Goal: Contribute content

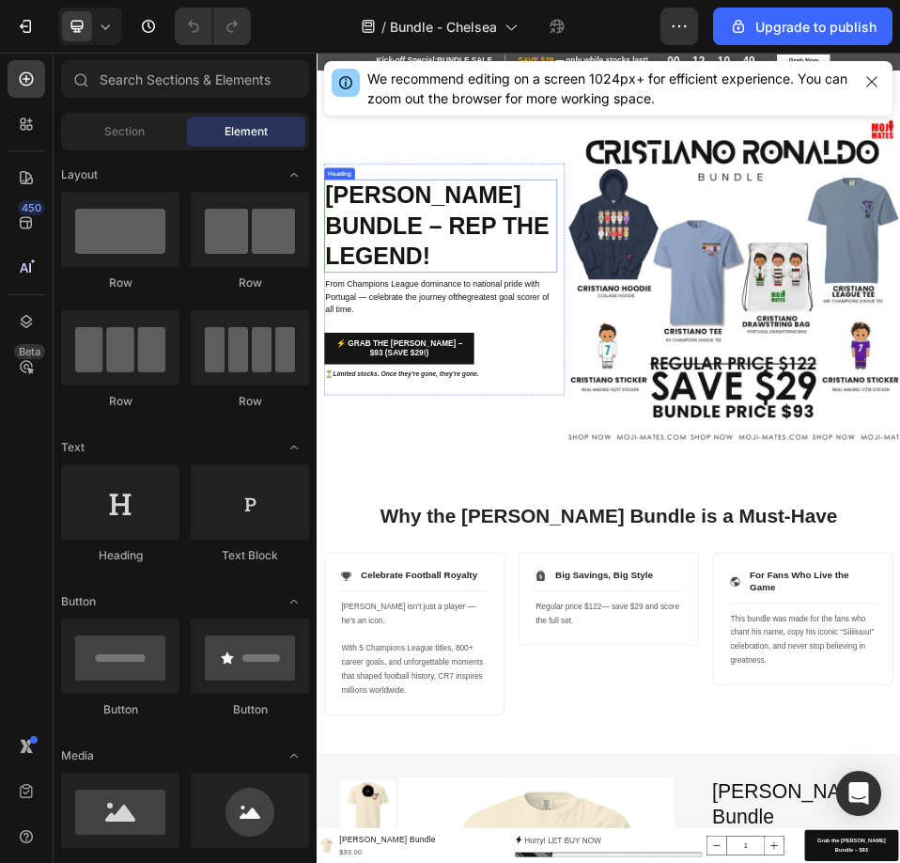
click at [458, 298] on h2 "[PERSON_NAME] Bundle – Rep the Legend!" at bounding box center [556, 387] width 450 height 179
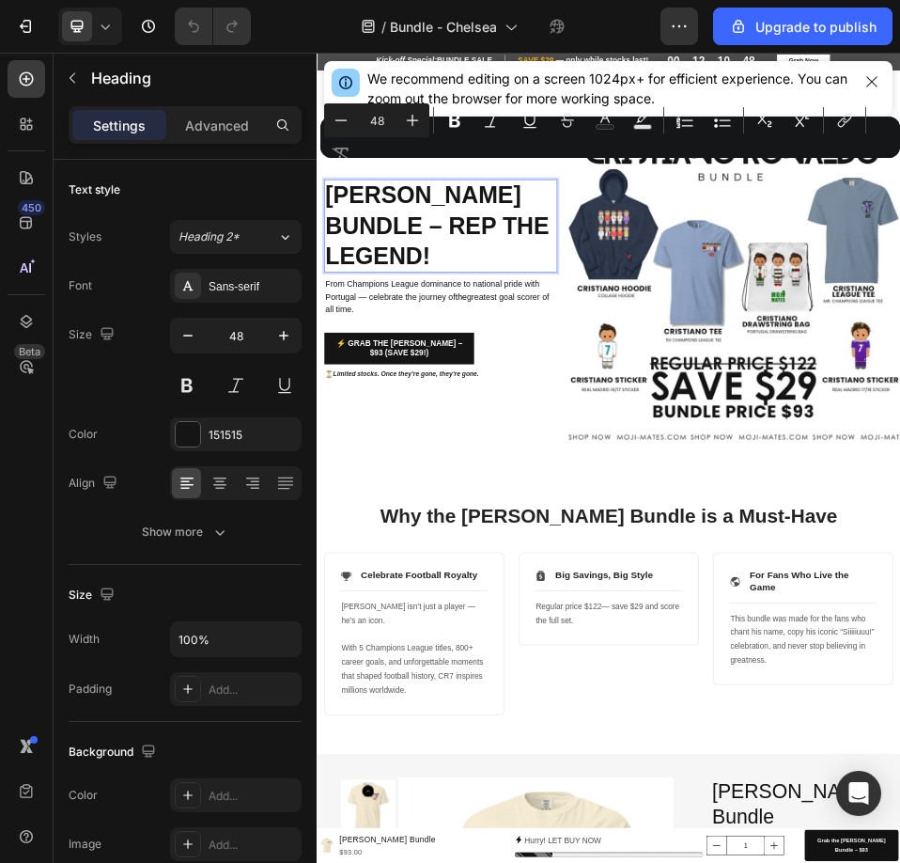
click at [687, 475] on p "[PERSON_NAME] Bundle – Rep the Legend!" at bounding box center [556, 388] width 446 height 176
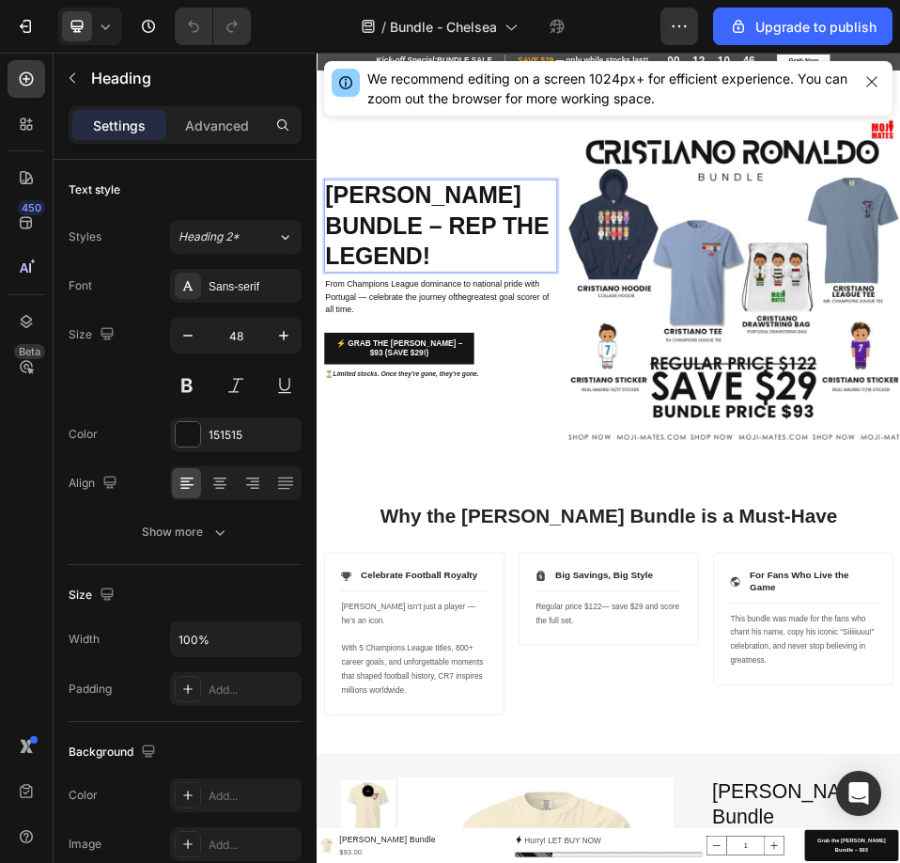
drag, startPoint x: 692, startPoint y: 477, endPoint x: 342, endPoint y: 304, distance: 390.8
click at [342, 304] on p "[PERSON_NAME] Bundle – Rep the Legend!" at bounding box center [556, 388] width 446 height 176
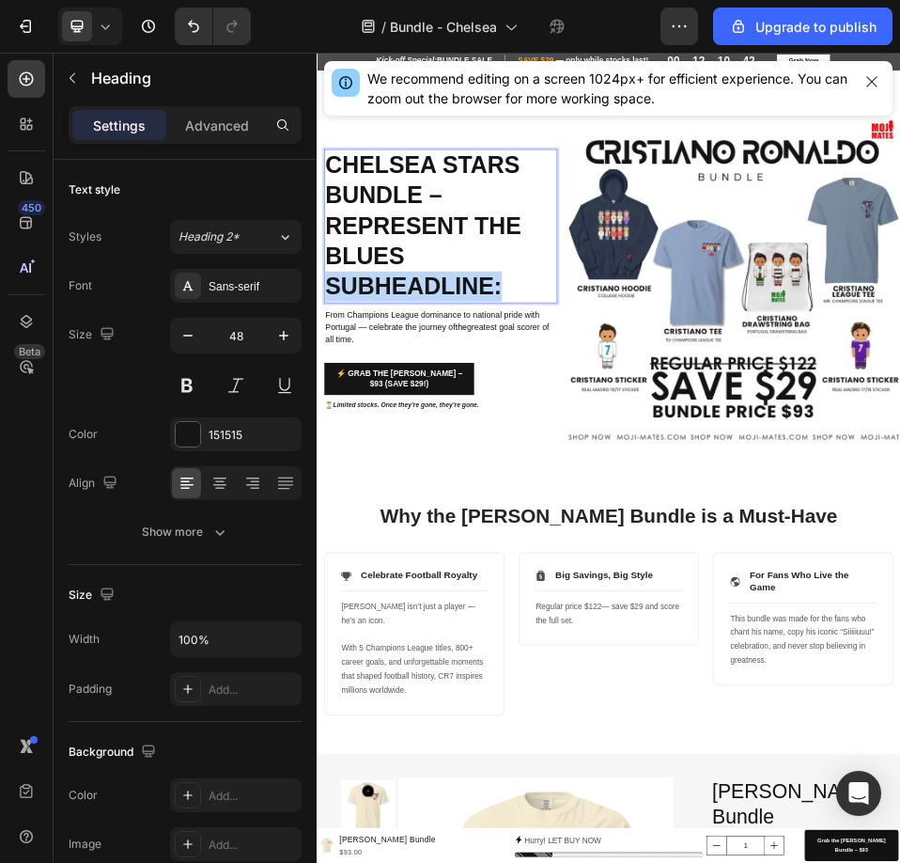
drag, startPoint x: 705, startPoint y: 493, endPoint x: 633, endPoint y: 334, distance: 175.0
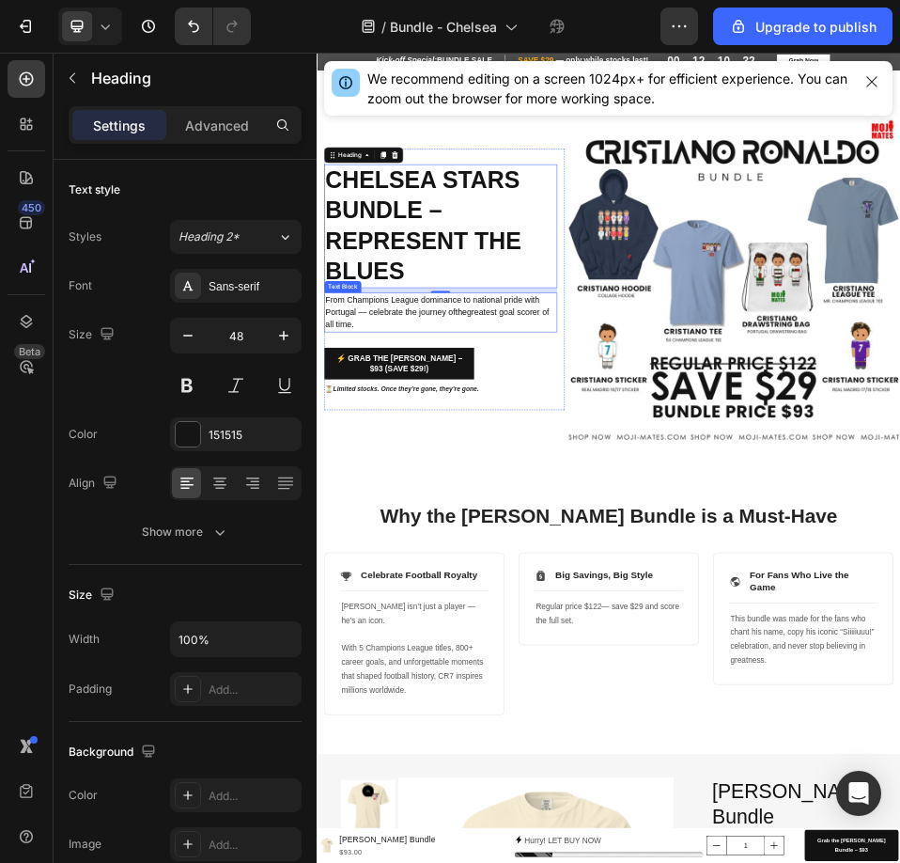
click at [412, 552] on span "From Champions League dominance to national pride with Portugal — celebrate the…" at bounding box center [539, 542] width 413 height 42
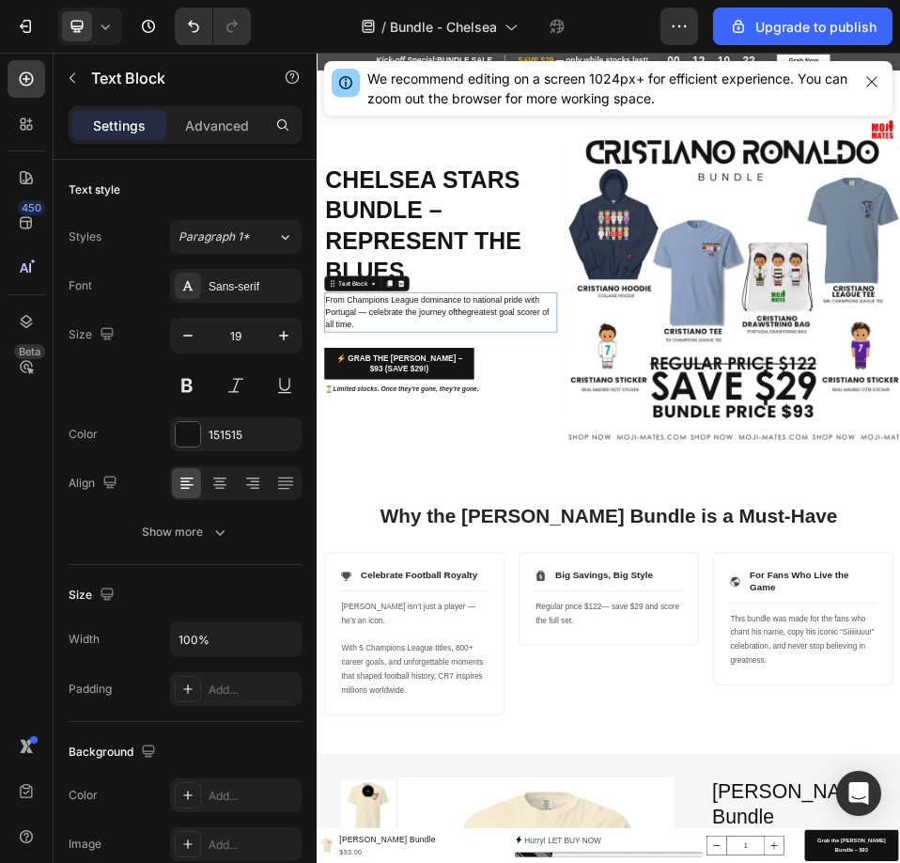
click at [412, 552] on span "From Champions League dominance to national pride with Portugal — celebrate the…" at bounding box center [539, 542] width 413 height 42
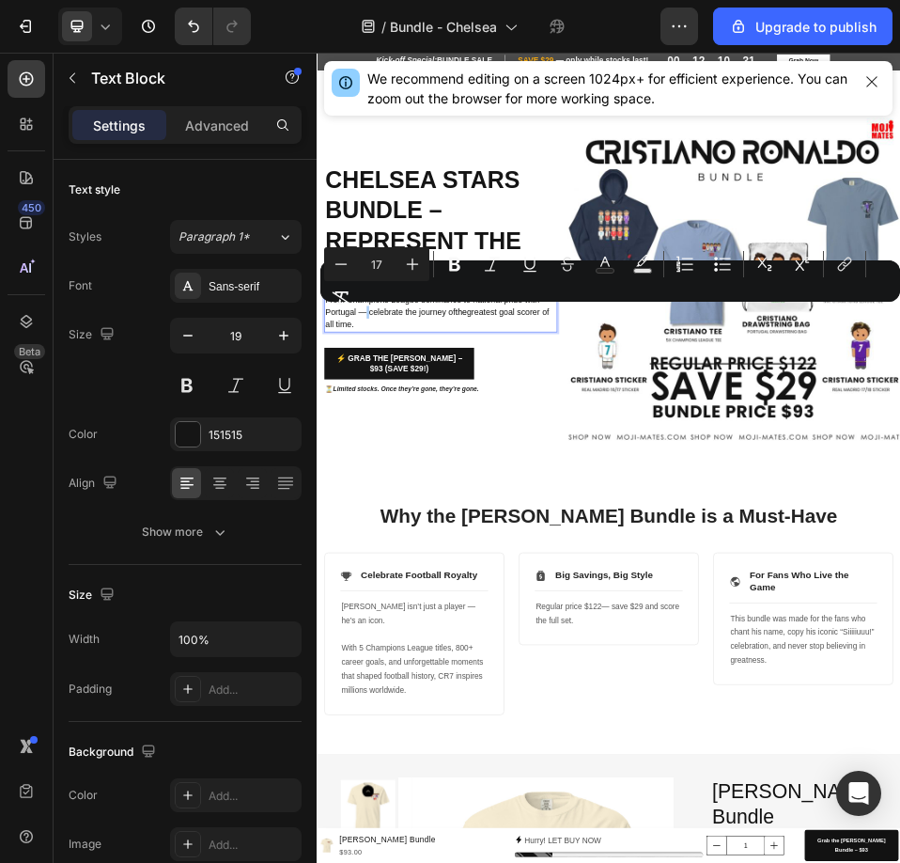
click at [366, 311] on div "Minus 17 Plus Bold Italic Underline Strikethrough Text Color Text Background Co…" at bounding box center [610, 281] width 572 height 68
click at [368, 311] on div "Minus 17 Plus Bold Italic Underline Strikethrough Text Color Text Background Co…" at bounding box center [610, 281] width 572 height 68
click at [434, 579] on p "From Champions League dominance to national pride with Portugal — celebrate the…" at bounding box center [556, 555] width 446 height 72
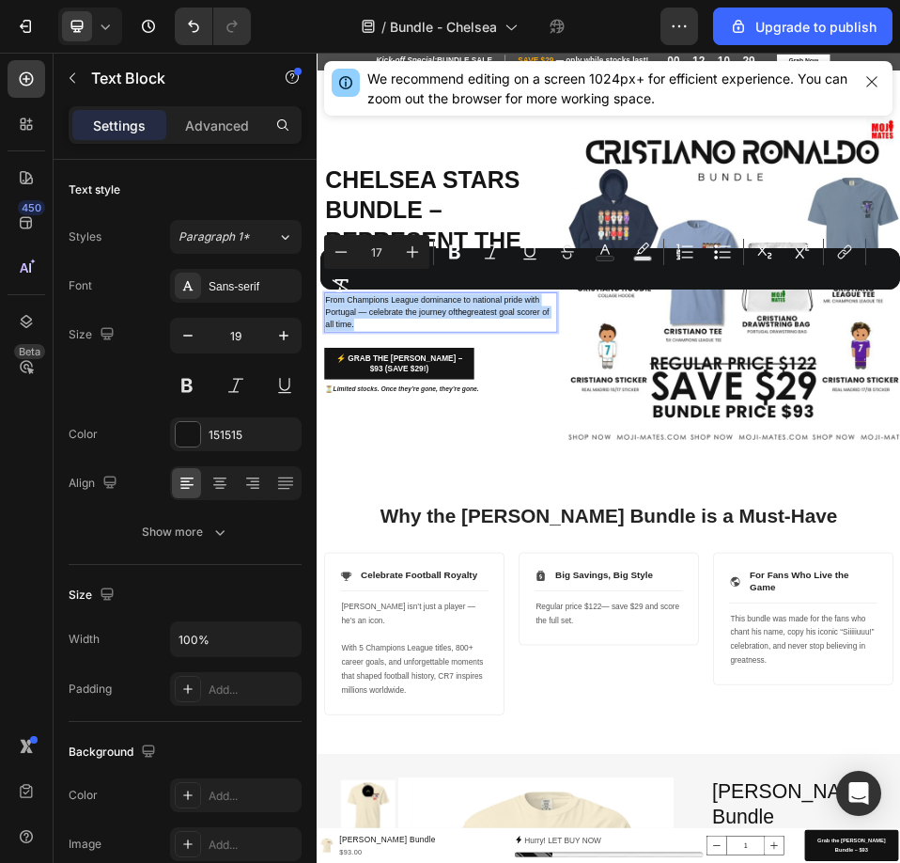
drag, startPoint x: 434, startPoint y: 579, endPoint x: 303, endPoint y: 521, distance: 143.0
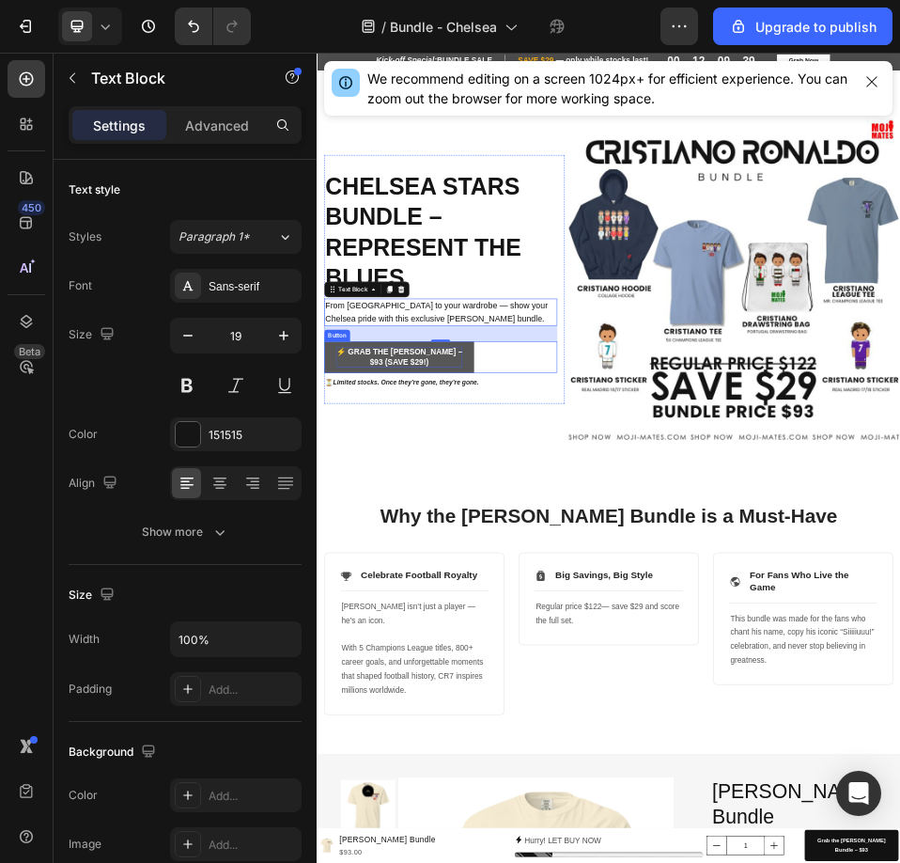
click at [598, 622] on p "⚡ Grab the [PERSON_NAME] Bundle – $93 (Save $29!)" at bounding box center [475, 641] width 244 height 39
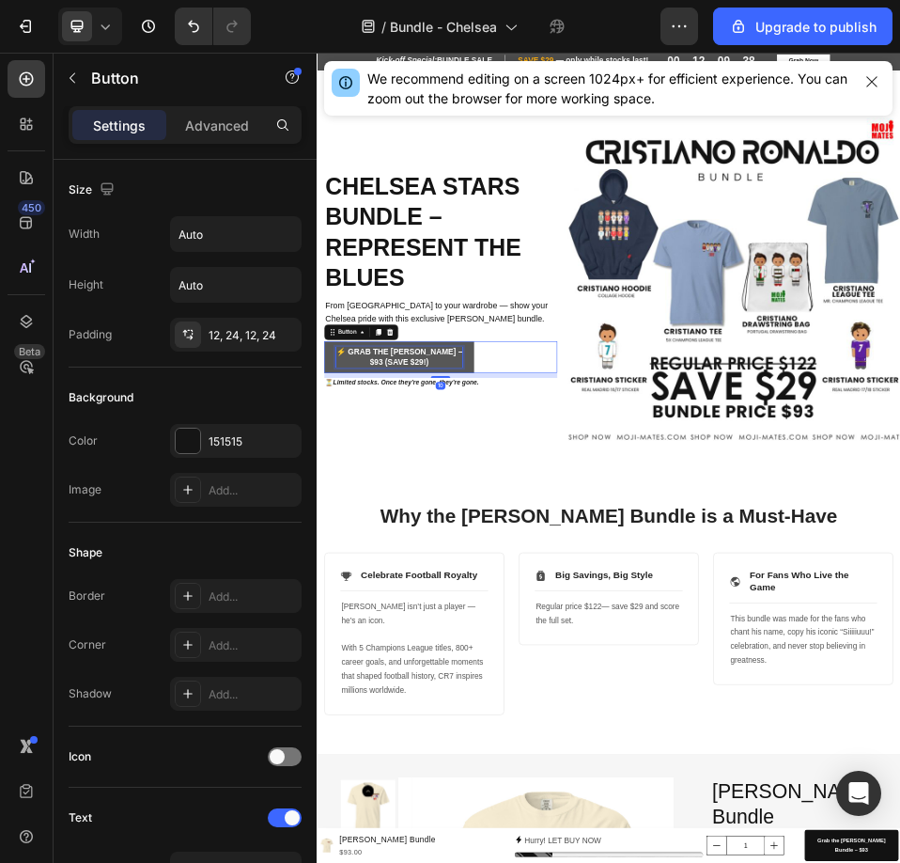
click at [598, 622] on p "⚡ Grab the [PERSON_NAME] Bundle – $93 (Save $29!)" at bounding box center [475, 641] width 244 height 39
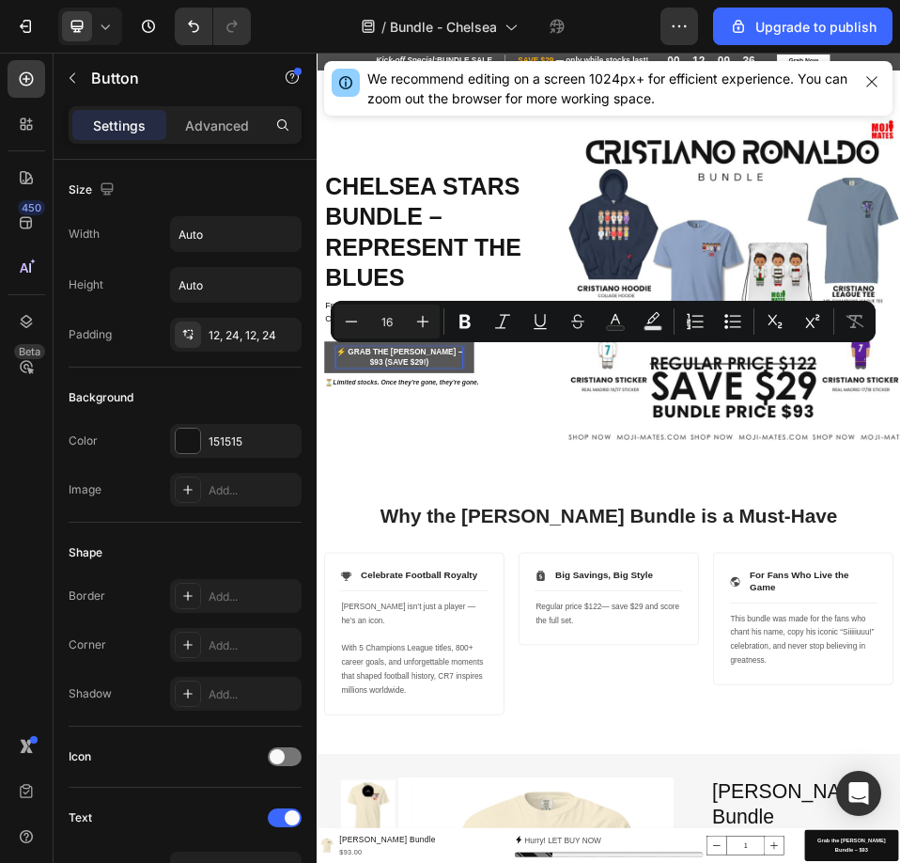
drag, startPoint x: 545, startPoint y: 628, endPoint x: 687, endPoint y: 629, distance: 141.9
click at [598, 629] on p "⚡ Grab the [PERSON_NAME] Bundle – $93 (Save $29!)" at bounding box center [475, 641] width 244 height 39
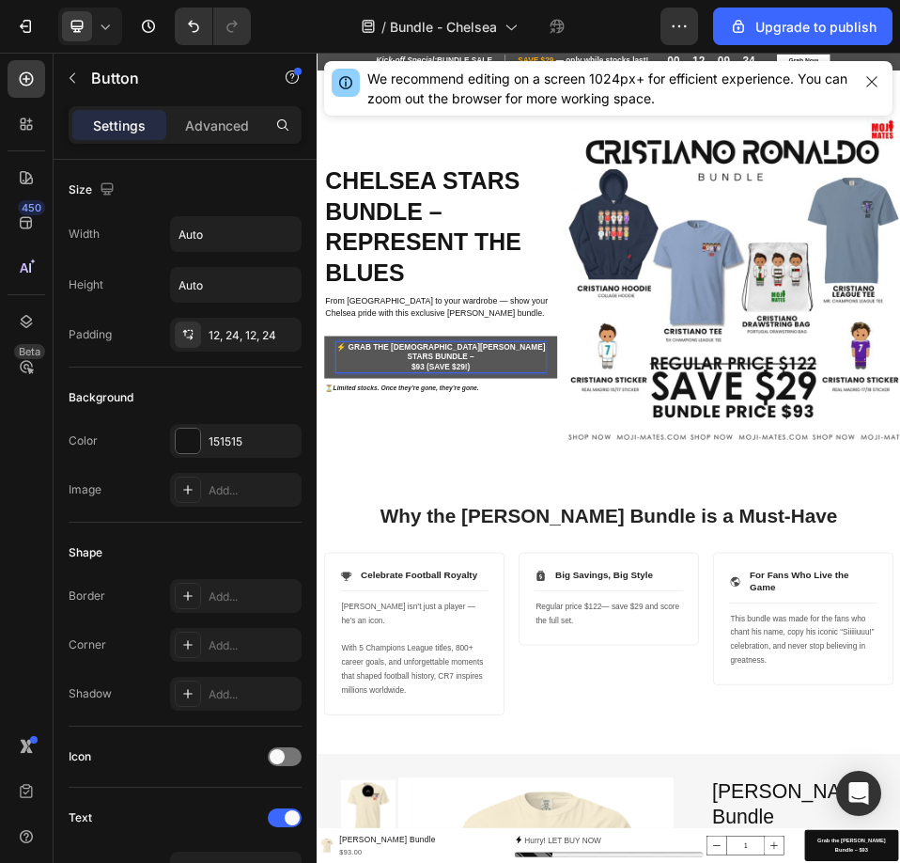
click at [498, 645] on p "⚡ Grab the [DEMOGRAPHIC_DATA][PERSON_NAME] Stars Bundle – $93 (Save $29!)" at bounding box center [555, 641] width 405 height 58
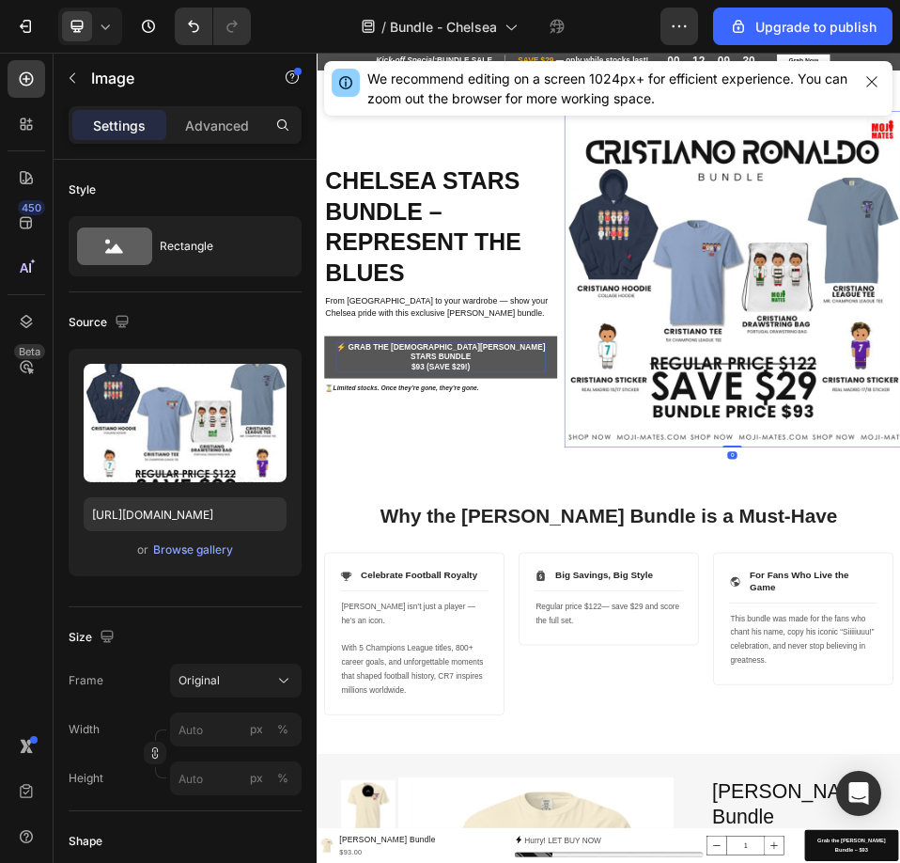
click at [209, 551] on div "Browse gallery" at bounding box center [193, 549] width 80 height 17
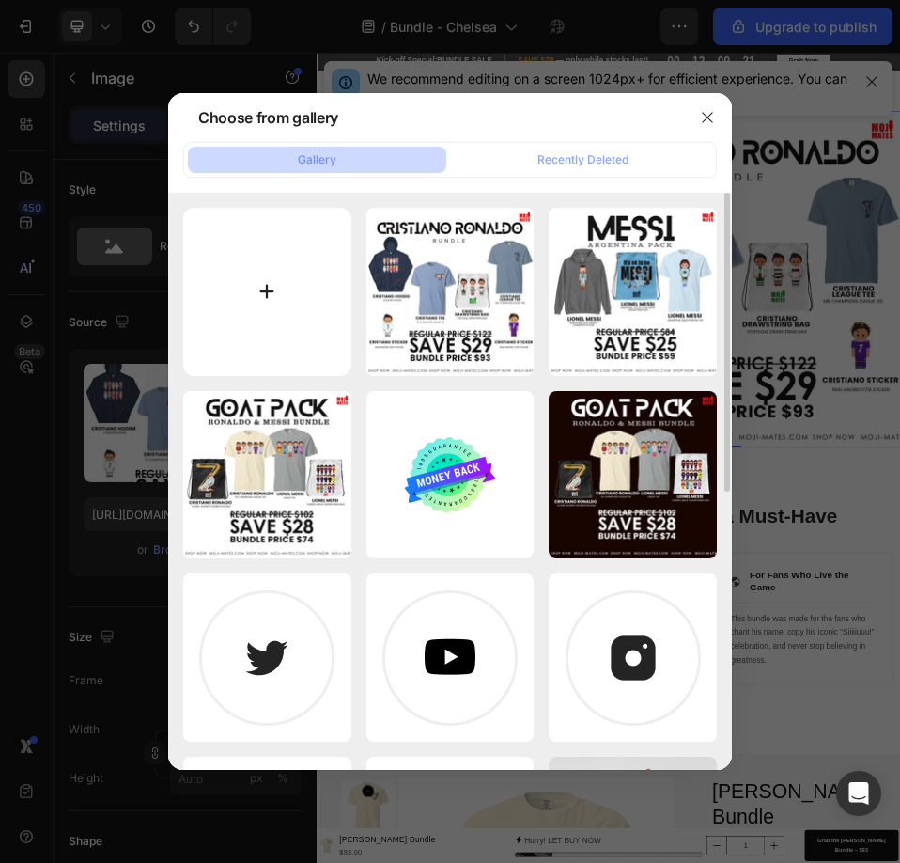
click at [268, 321] on input "file" at bounding box center [267, 292] width 168 height 168
type input "C:\fakepath\WhatsApp Image [DATE] 02.30.56_e09733c3.jpg"
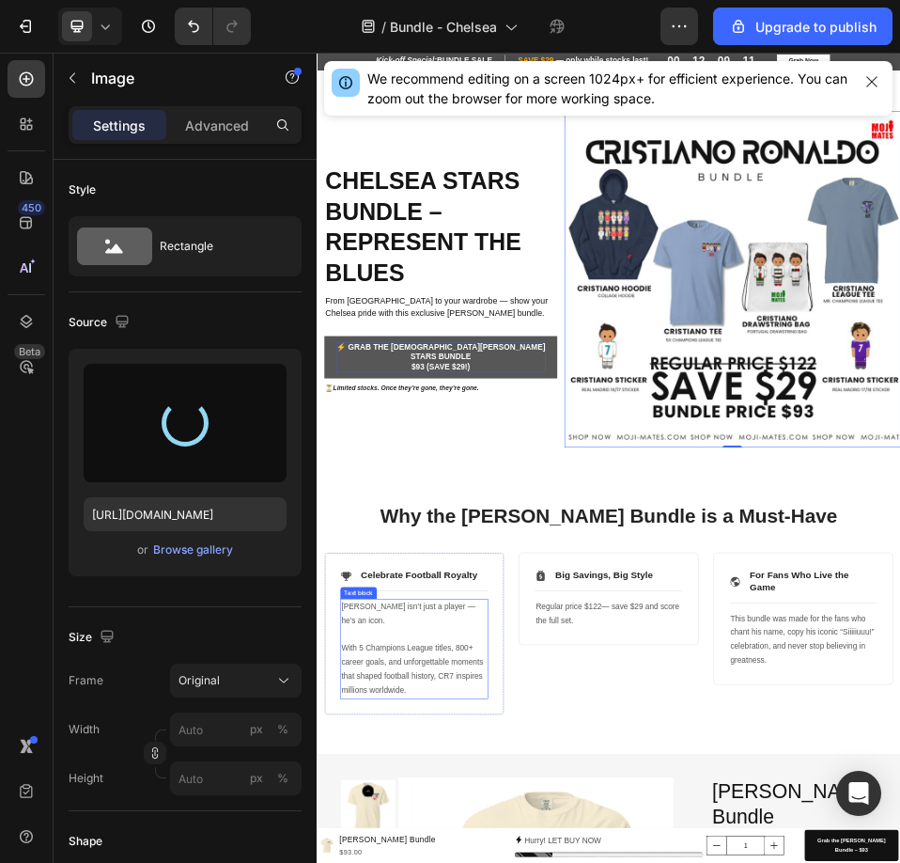
type input "[URL][DOMAIN_NAME]"
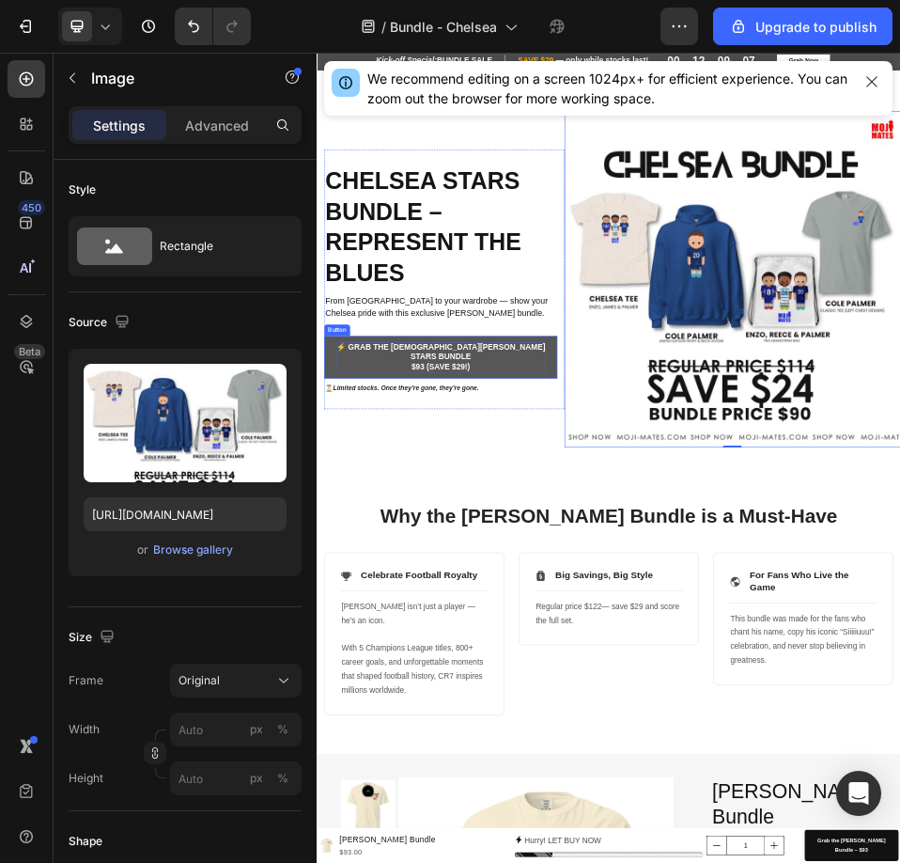
click at [520, 644] on p "⚡ Grab the [DEMOGRAPHIC_DATA][PERSON_NAME] Stars Bundle $93 (Save $29!)" at bounding box center [555, 641] width 405 height 58
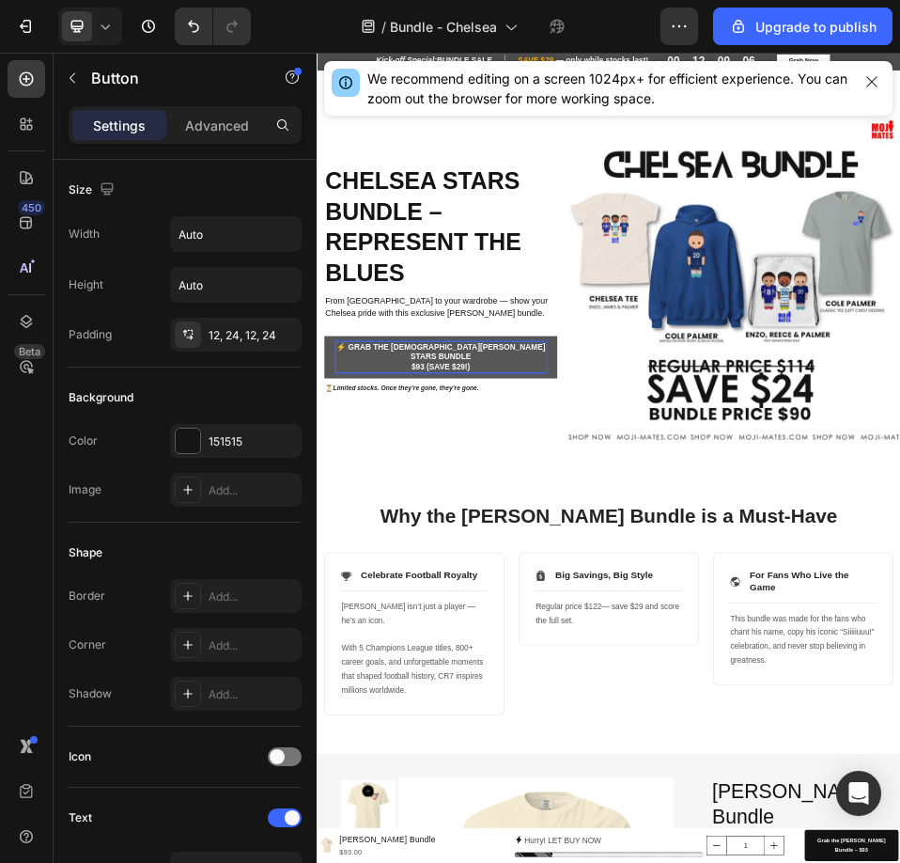
click at [518, 641] on p "⚡ Grab the [DEMOGRAPHIC_DATA][PERSON_NAME] Stars Bundle $93 (Save $29!)" at bounding box center [555, 641] width 405 height 58
click at [598, 645] on p "⚡ Grab the [DEMOGRAPHIC_DATA][PERSON_NAME] Stars Bundle $90 (Save $29!)" at bounding box center [555, 641] width 405 height 58
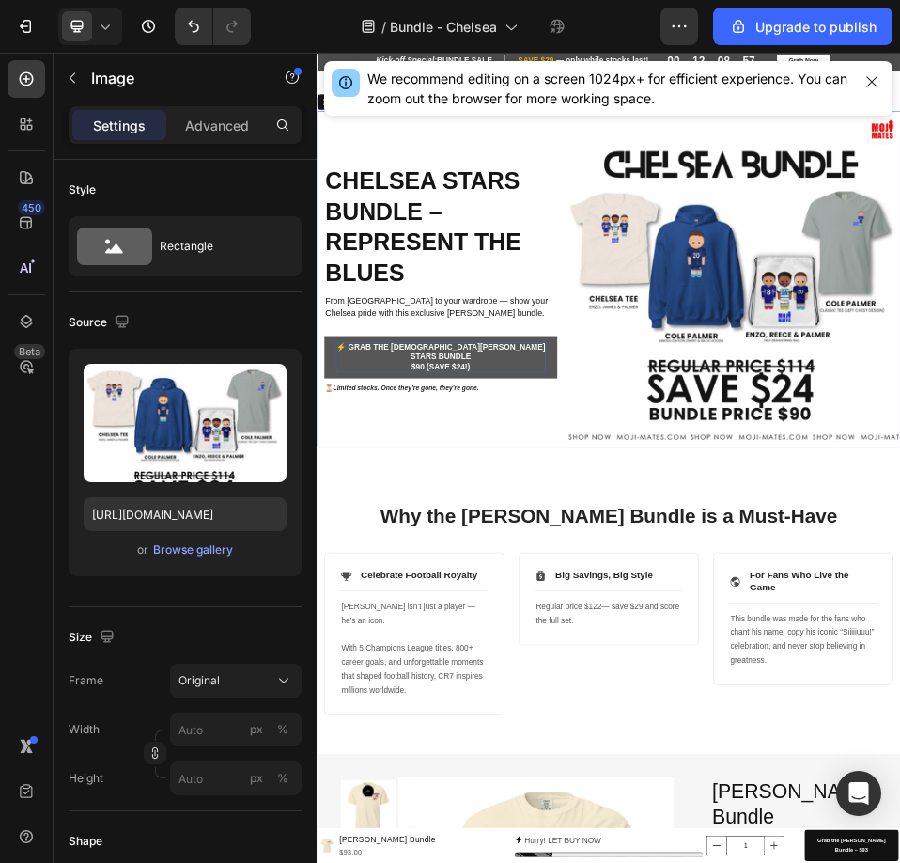
click at [636, 760] on div "Chelsea Stars Bundle – Represent the Blues Heading From [GEOGRAPHIC_DATA] to yo…" at bounding box center [563, 490] width 464 height 649
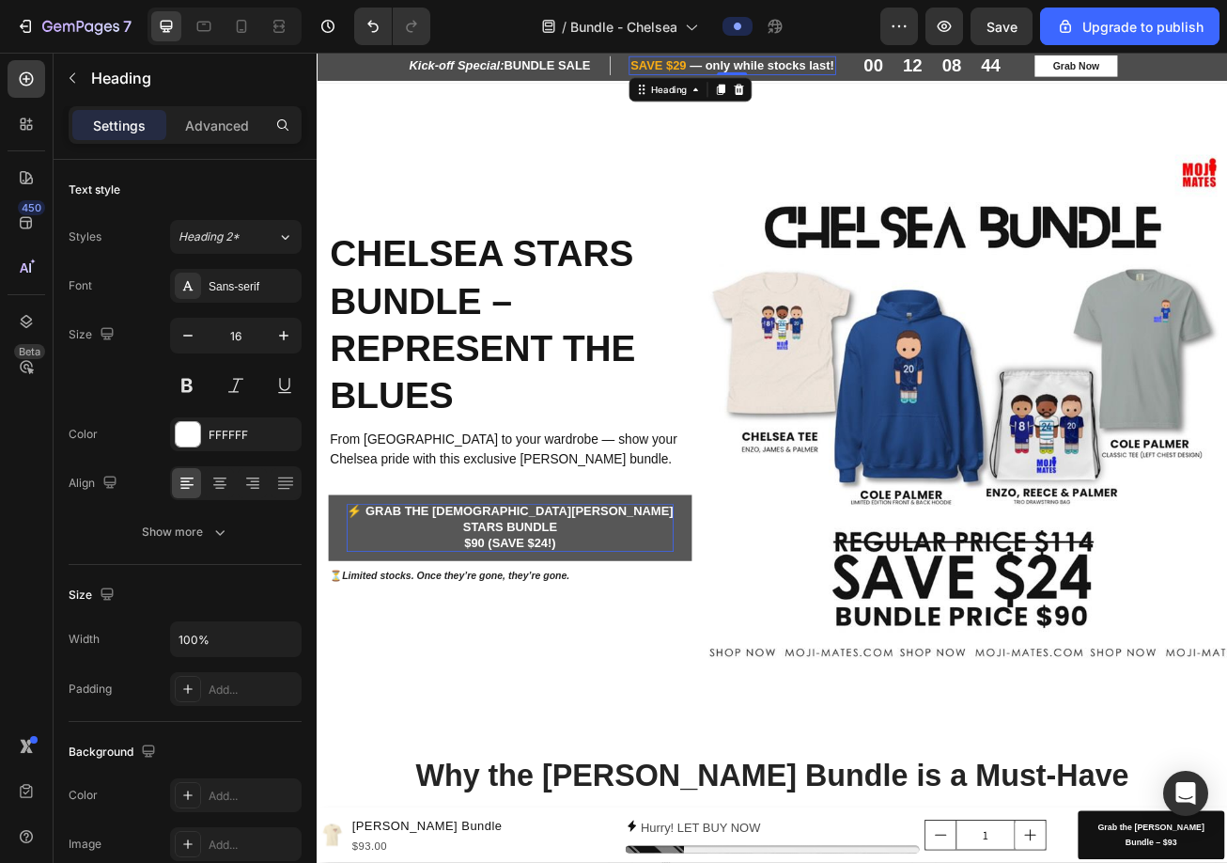
click at [757, 70] on span "SAVE $29" at bounding box center [740, 68] width 70 height 16
click at [759, 65] on span "SAVE $29" at bounding box center [740, 68] width 70 height 16
click at [739, 203] on div "Chelsea Stars Bundle – Represent the Blues Heading From [GEOGRAPHIC_DATA] to yo…" at bounding box center [563, 490] width 464 height 649
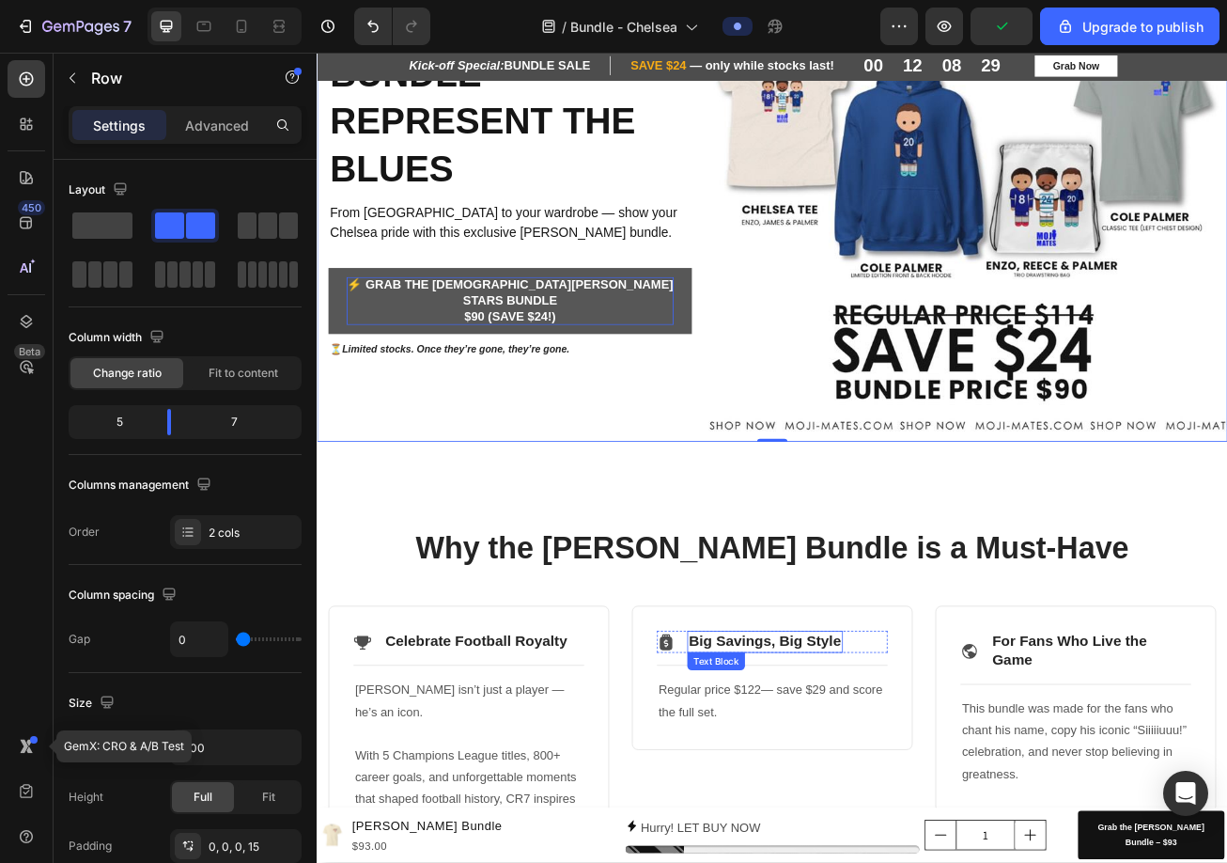
scroll to position [282, 0]
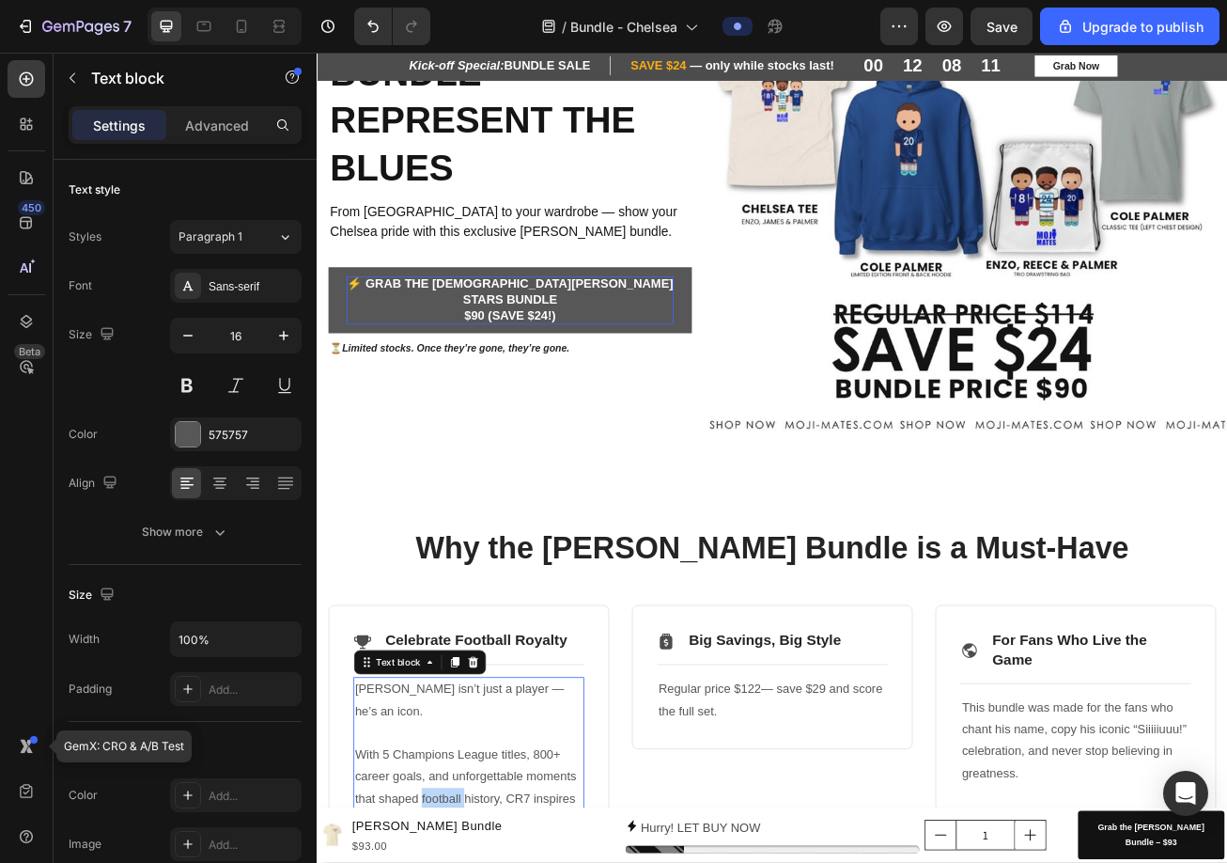
click at [455, 834] on p "[PERSON_NAME] isn’t just a player — he’s an icon." at bounding box center [505, 855] width 282 height 54
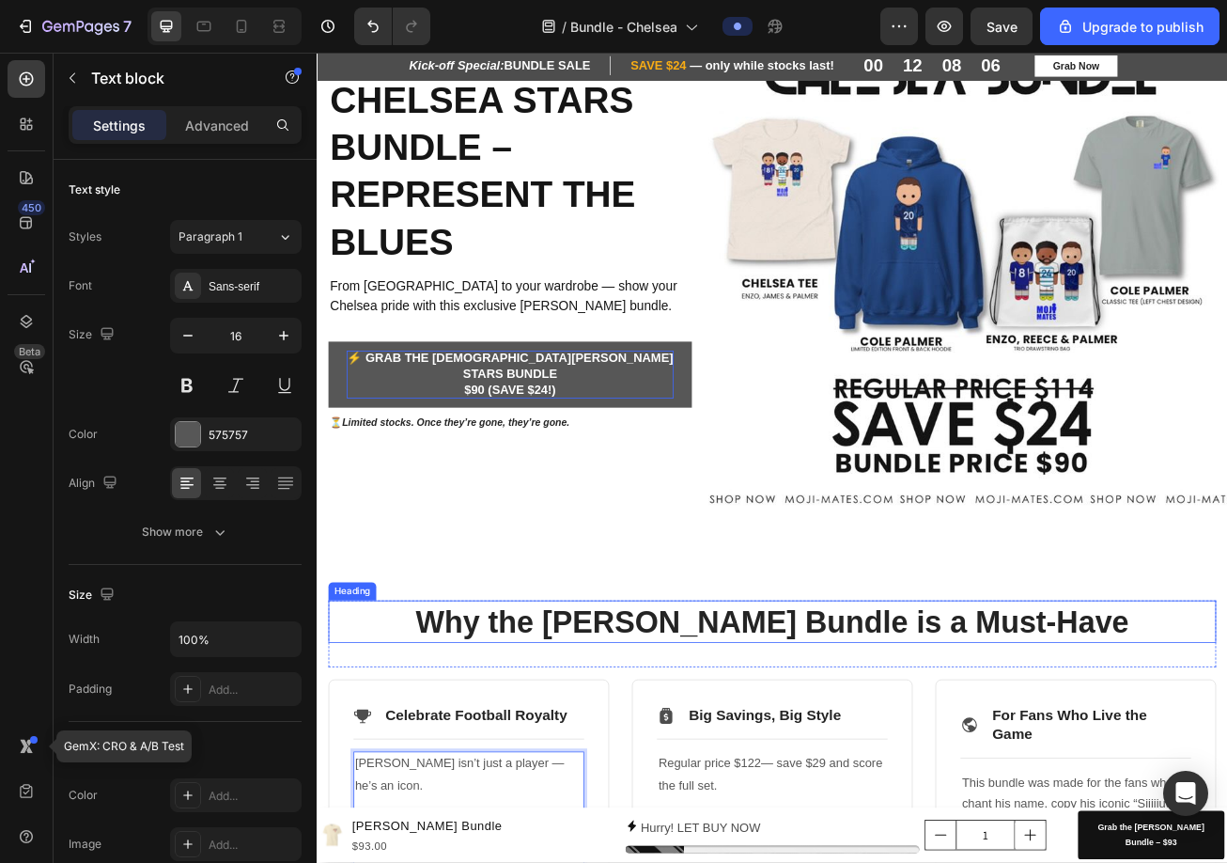
scroll to position [188, 0]
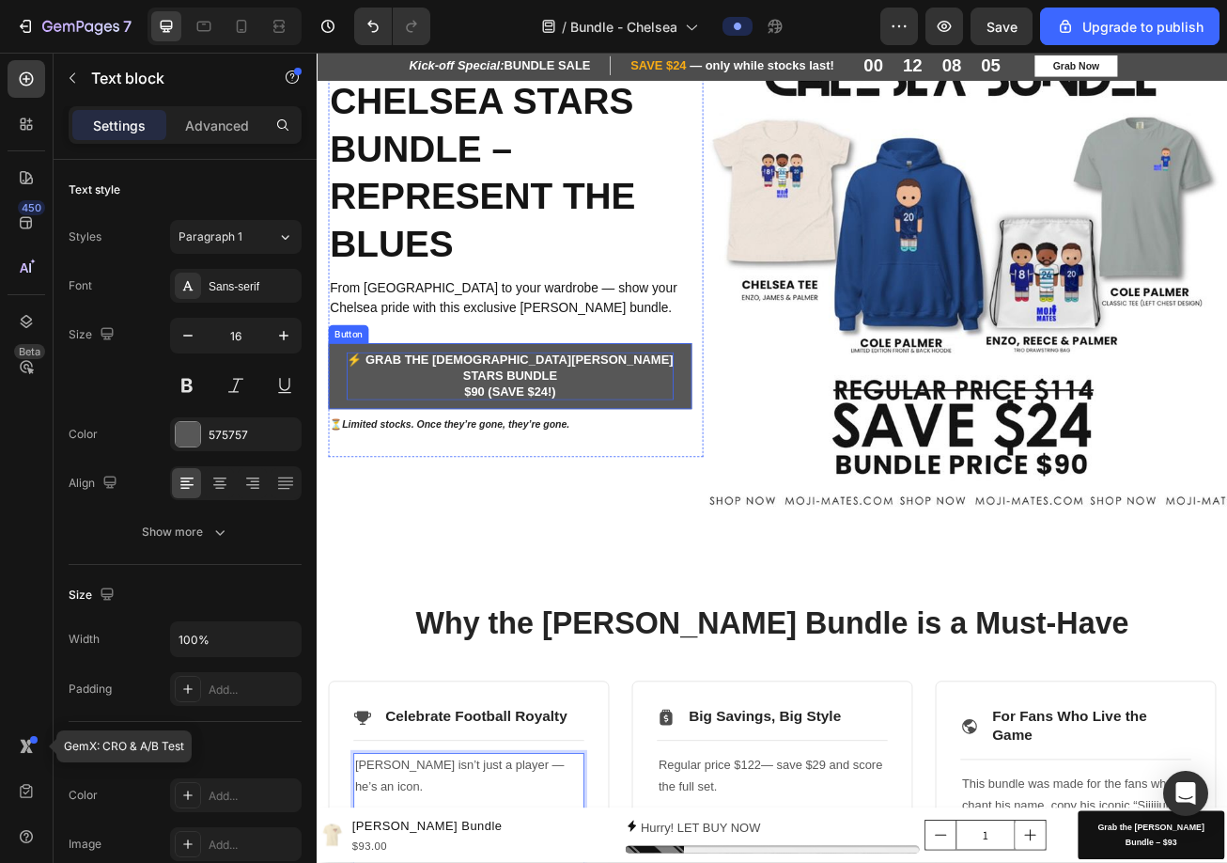
click at [557, 440] on p "⚡ Grab the [DEMOGRAPHIC_DATA][PERSON_NAME] Stars Bundle $90 (Save $24!)" at bounding box center [555, 453] width 405 height 58
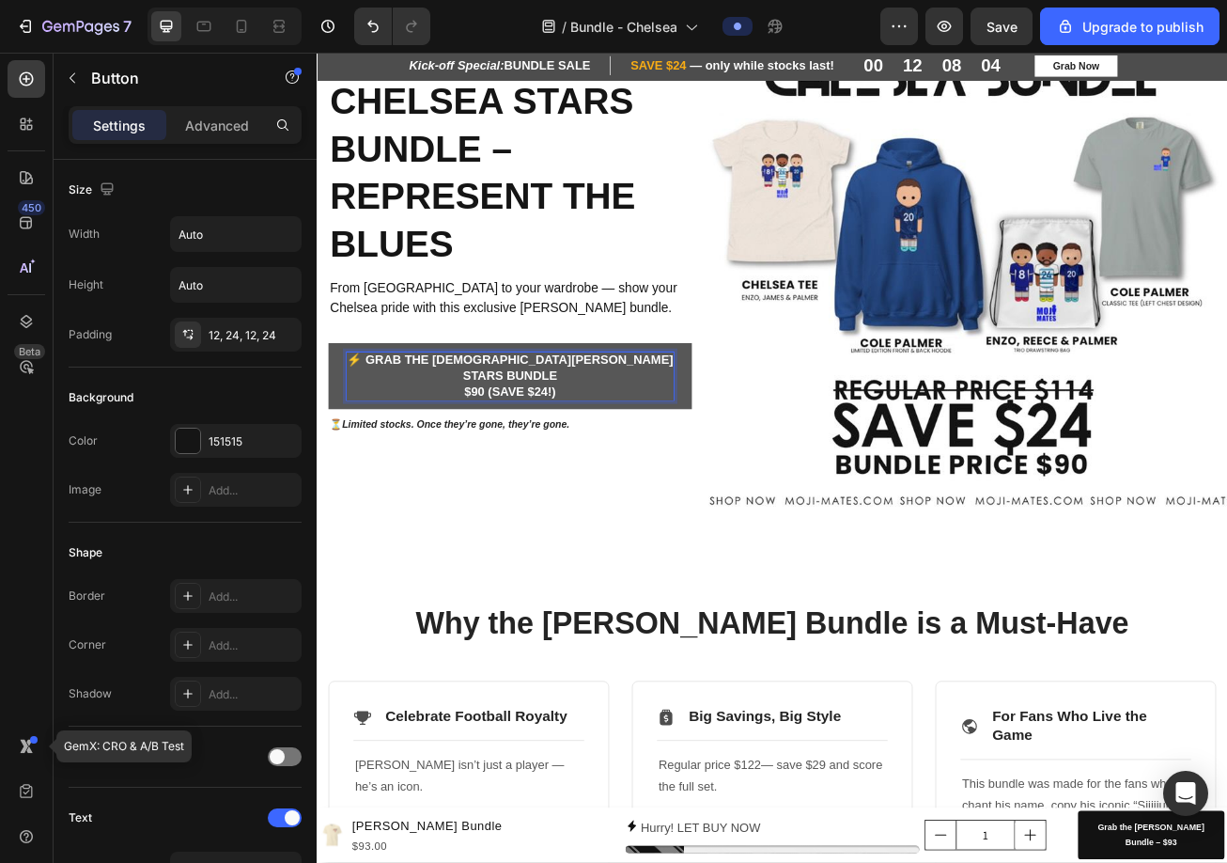
click at [544, 441] on p "⚡ Grab the [DEMOGRAPHIC_DATA][PERSON_NAME] Stars Bundle $90 (Save $24!)" at bounding box center [555, 453] width 405 height 58
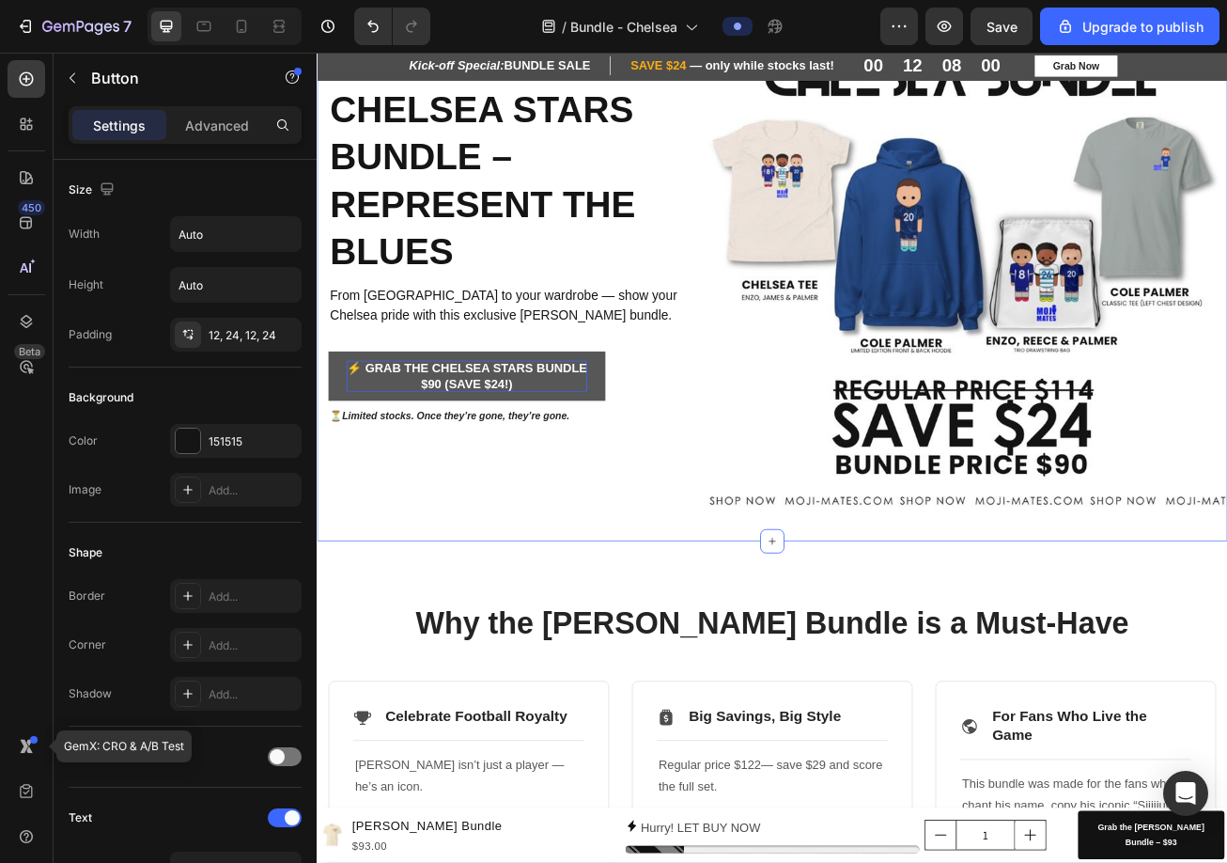
click at [692, 637] on div "Chelsea Stars Bundle – Represent the Blues Heading From [GEOGRAPHIC_DATA] to yo…" at bounding box center [880, 280] width 1127 height 754
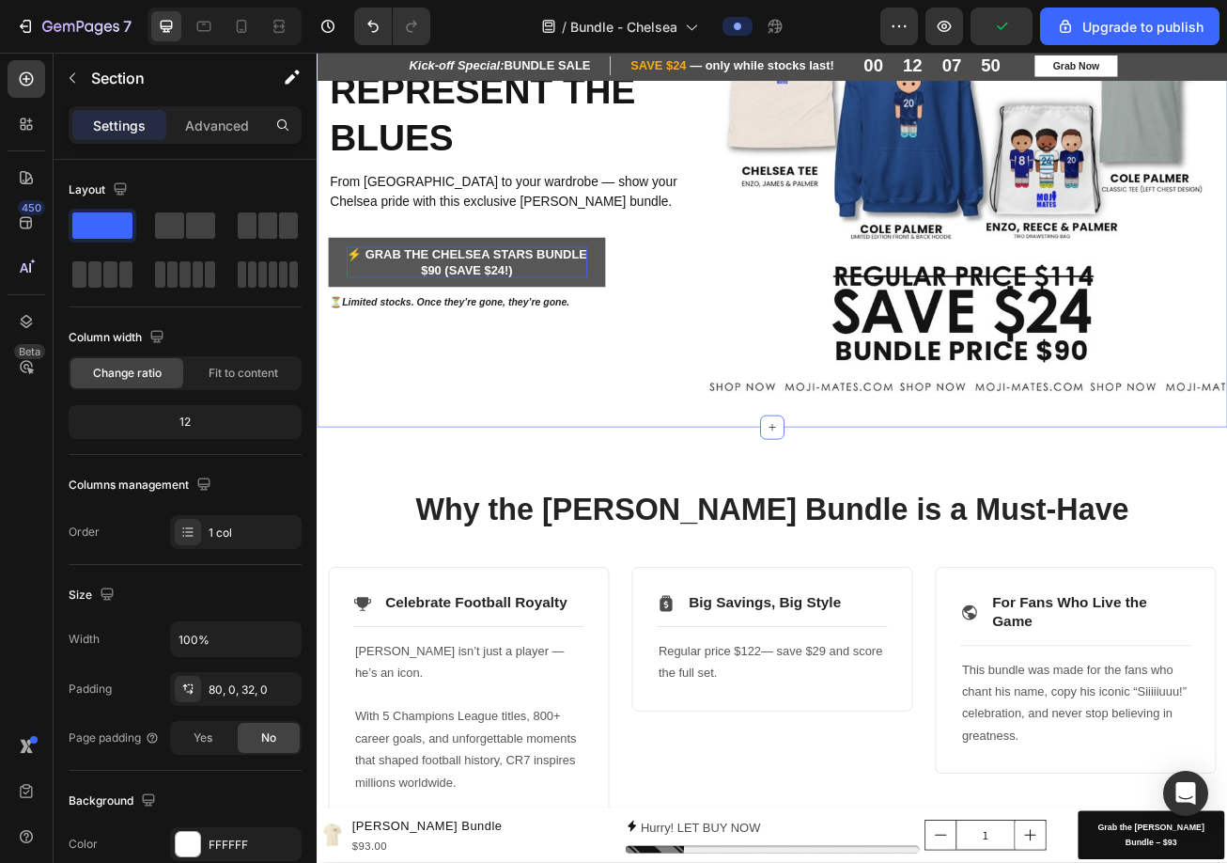
scroll to position [470, 0]
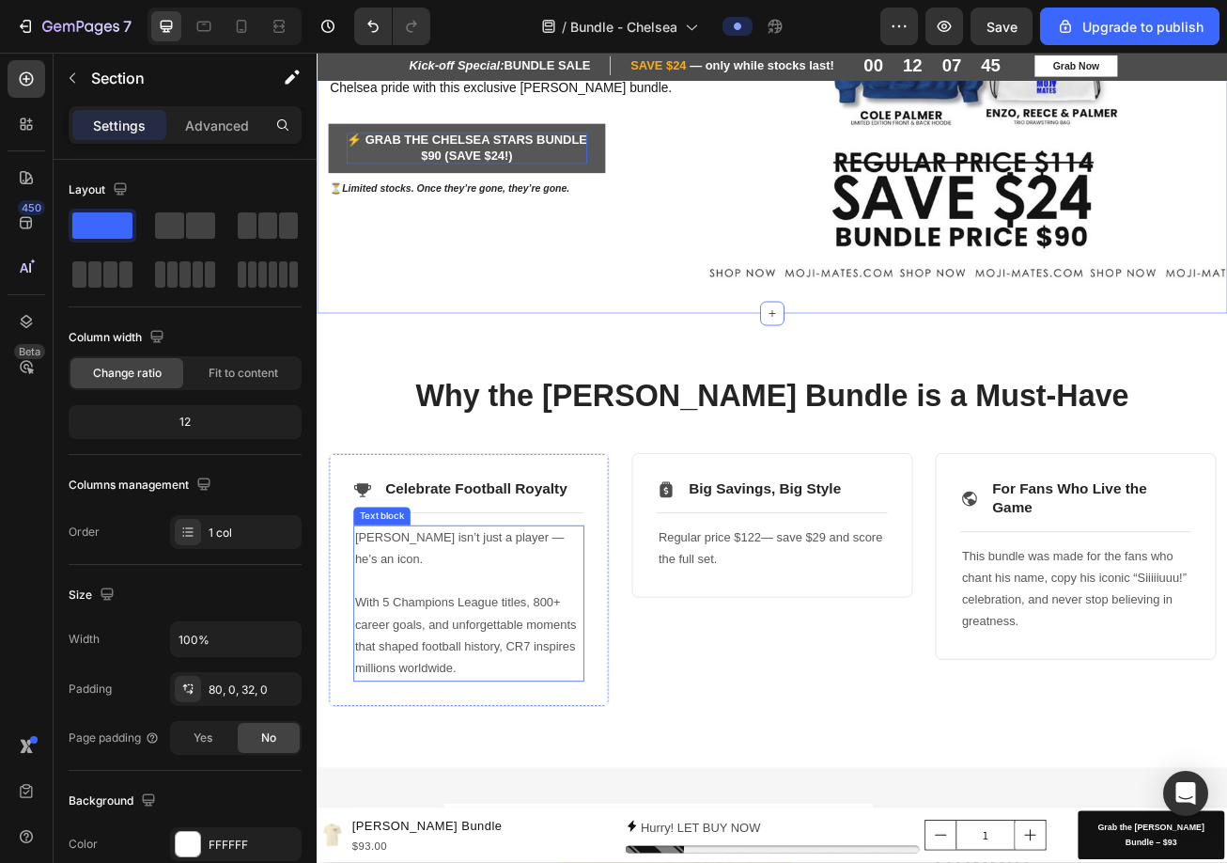
click at [483, 773] on p "With 5 Champions League titles, 800+ career goals, and unforgettable moments th…" at bounding box center [505, 761] width 282 height 135
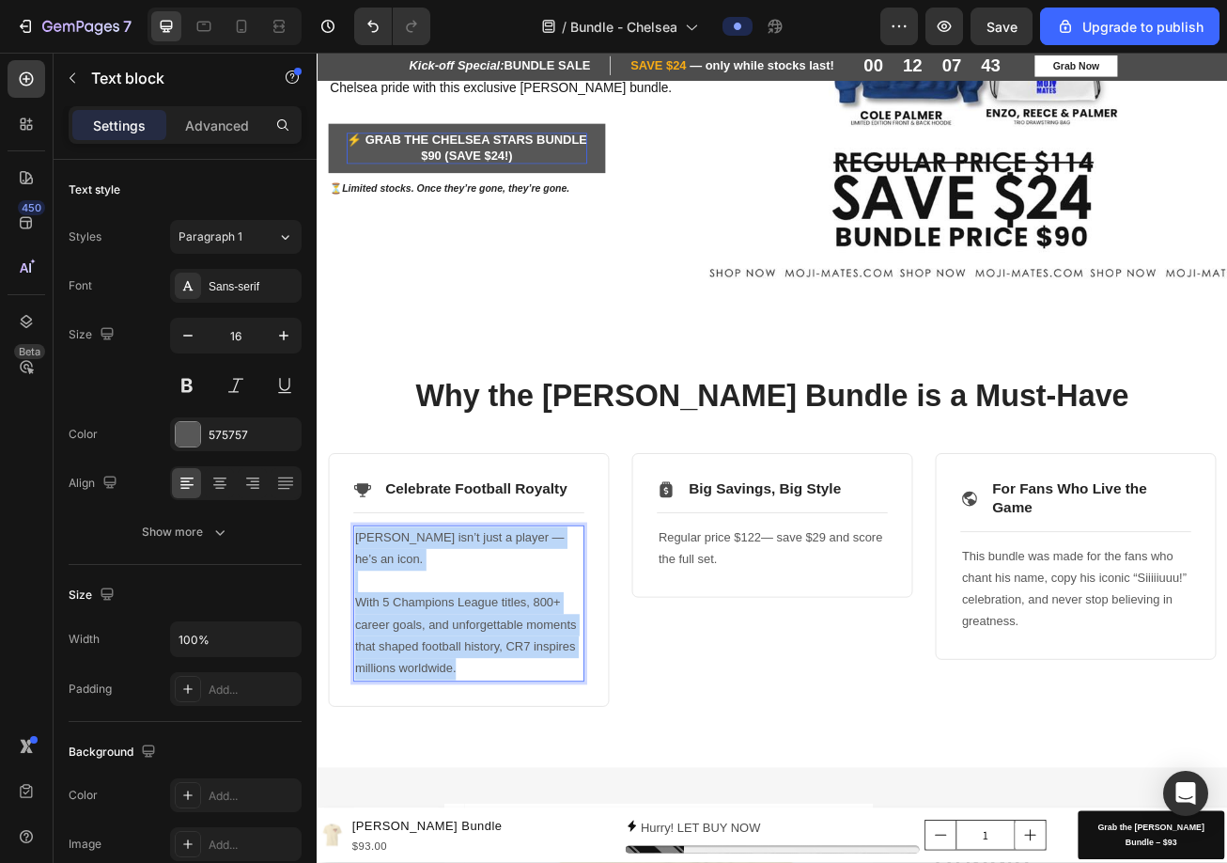
drag, startPoint x: 520, startPoint y: 815, endPoint x: 363, endPoint y: 640, distance: 234.9
click at [363, 640] on div "[PERSON_NAME] isn’t just a player — he’s an icon. With 5 Champions League title…" at bounding box center [505, 735] width 286 height 194
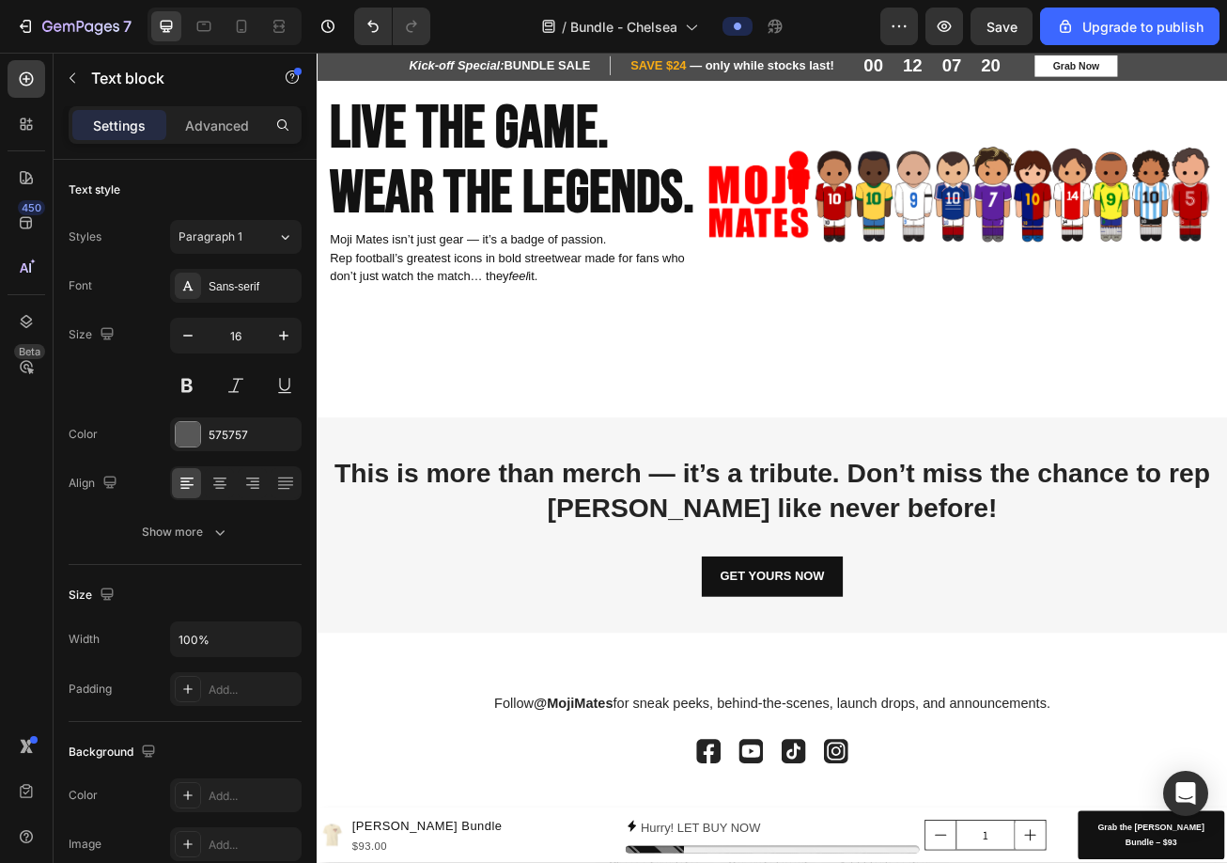
scroll to position [2819, 0]
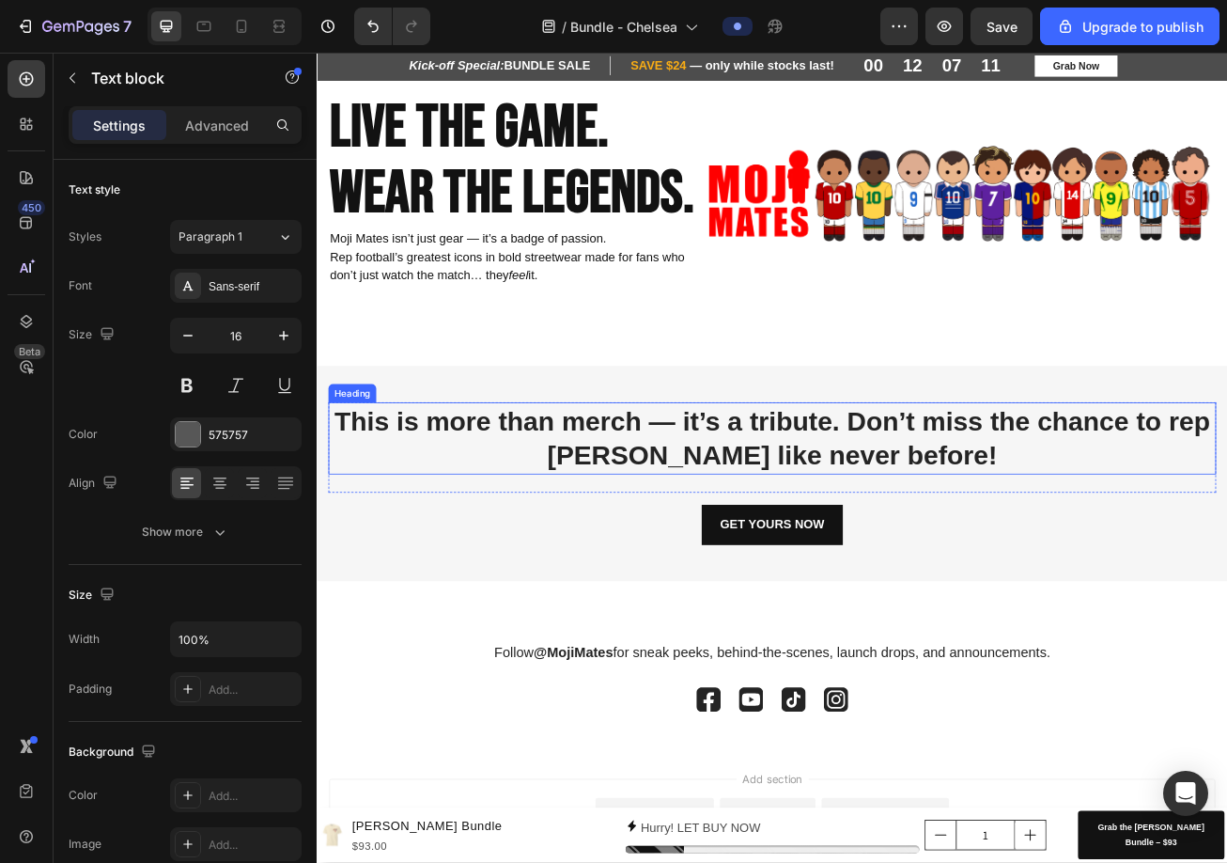
click at [899, 575] on h2 "This is more than merch — it’s a tribute. Don’t miss the chance to rep [PERSON_…" at bounding box center [880, 530] width 1099 height 89
click at [899, 573] on p "This is more than merch — it’s a tribute. Don’t miss the chance to rep [PERSON_…" at bounding box center [881, 530] width 1096 height 85
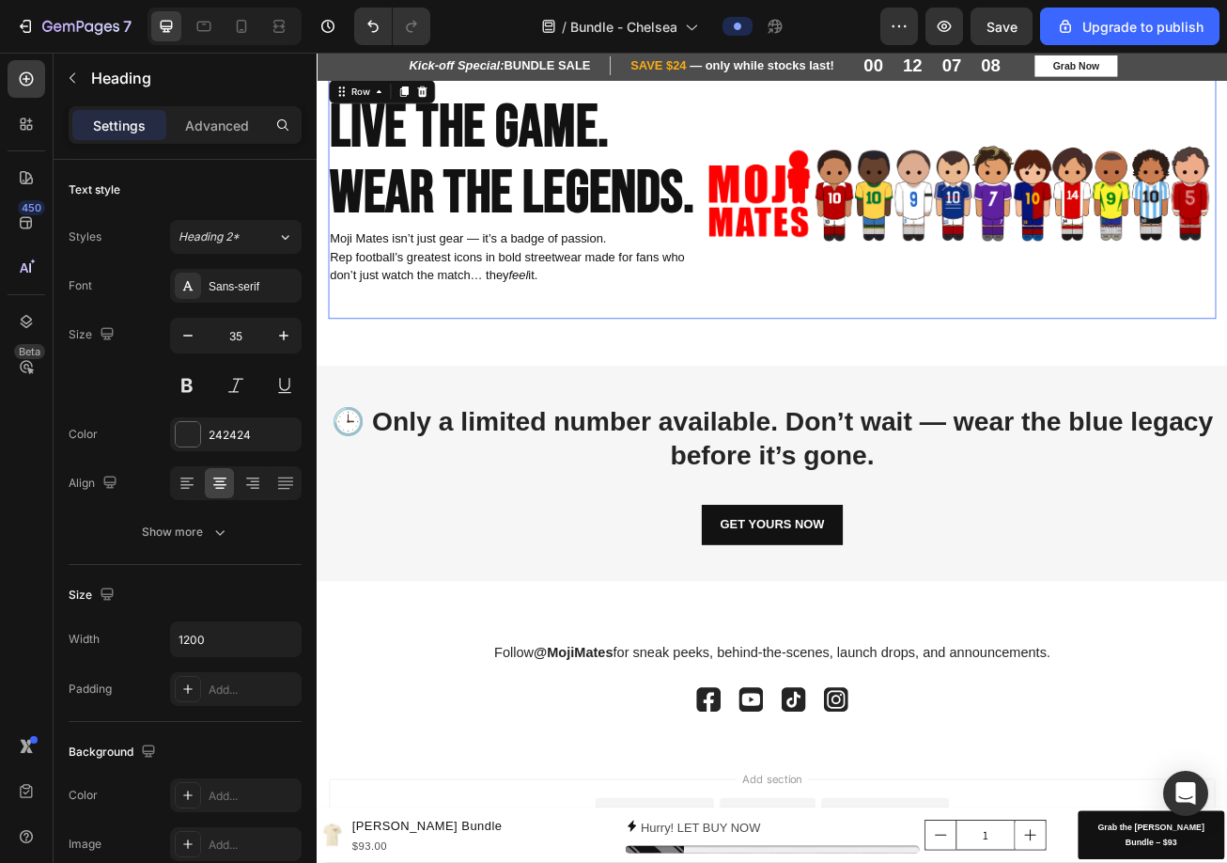
click at [899, 382] on div "Image" at bounding box center [1111, 233] width 637 height 300
click at [899, 573] on p "🕒 Only a limited number available. Don’t wait — wear the blue legacy before it’…" at bounding box center [881, 530] width 1096 height 85
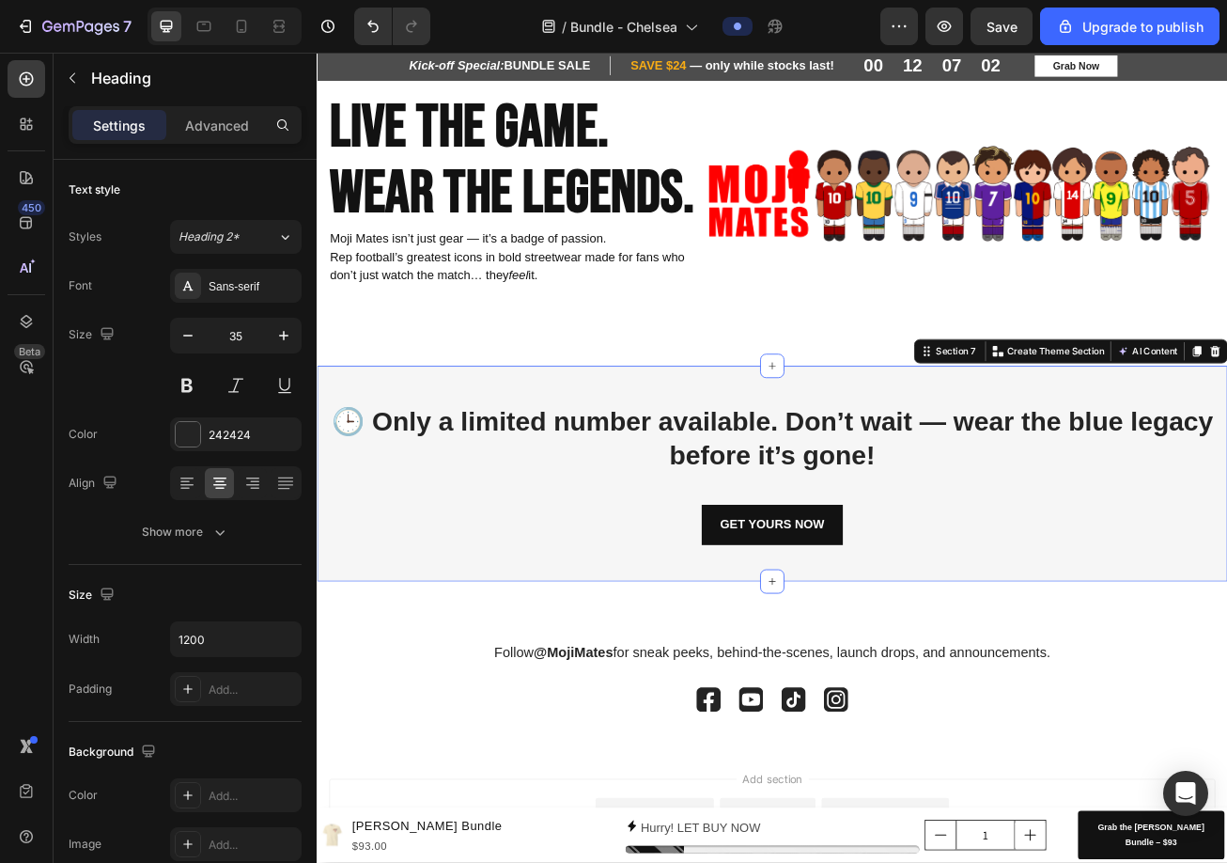
click at [586, 707] on div "🕒 Only a limited number available. Don’t wait — wear the blue legacy before it’…" at bounding box center [880, 574] width 1127 height 267
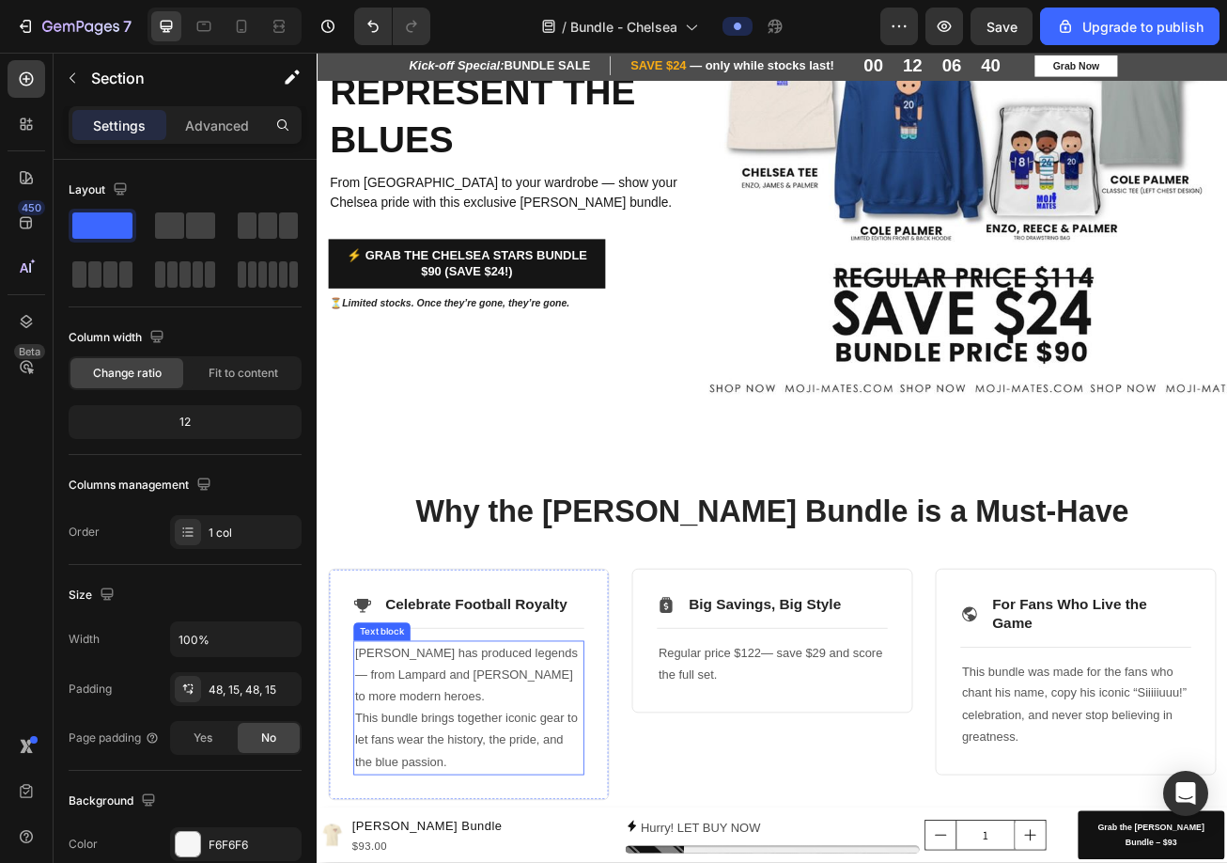
scroll to position [335, 0]
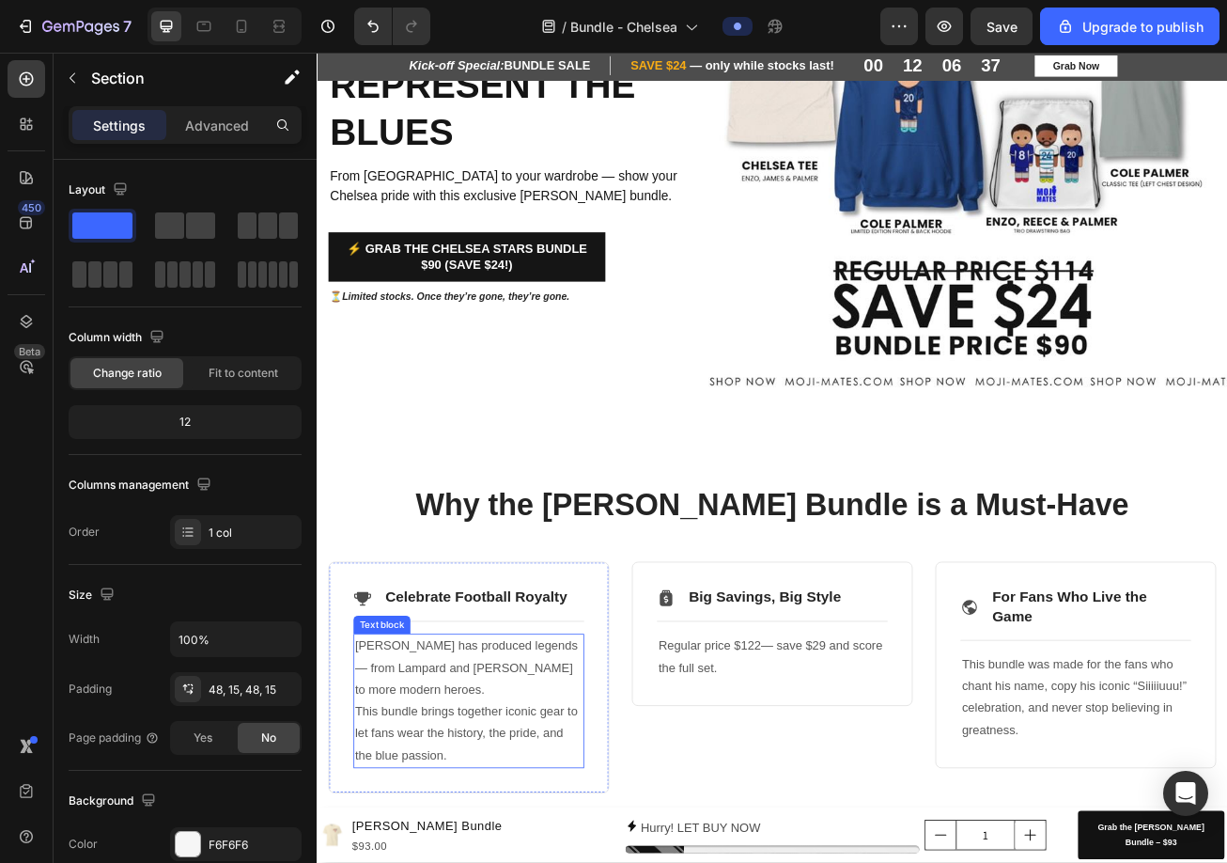
click at [455, 862] on p "[PERSON_NAME] has produced legends — from Lampard and [PERSON_NAME] to more mod…" at bounding box center [505, 855] width 282 height 163
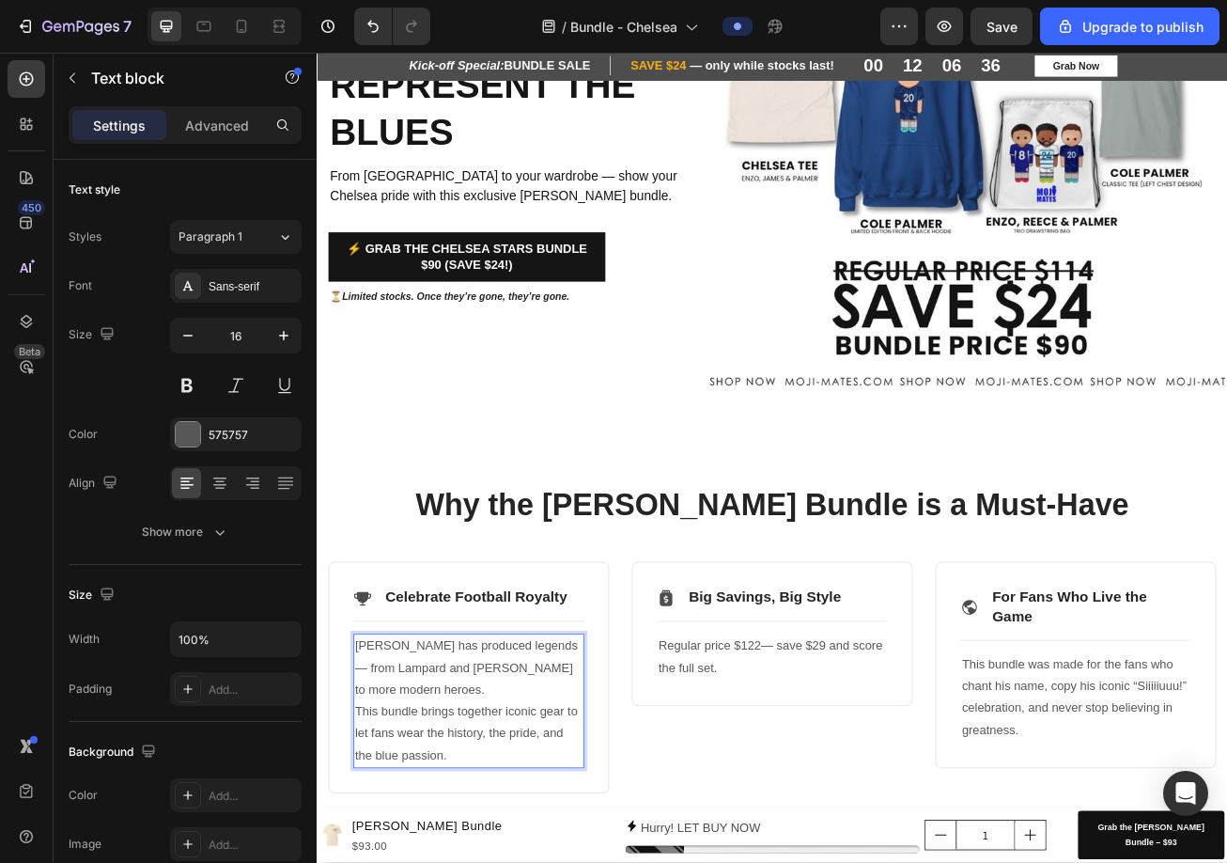
click at [521, 862] on p "[PERSON_NAME] has produced legends — from Lampard and [PERSON_NAME] to more mod…" at bounding box center [505, 855] width 282 height 163
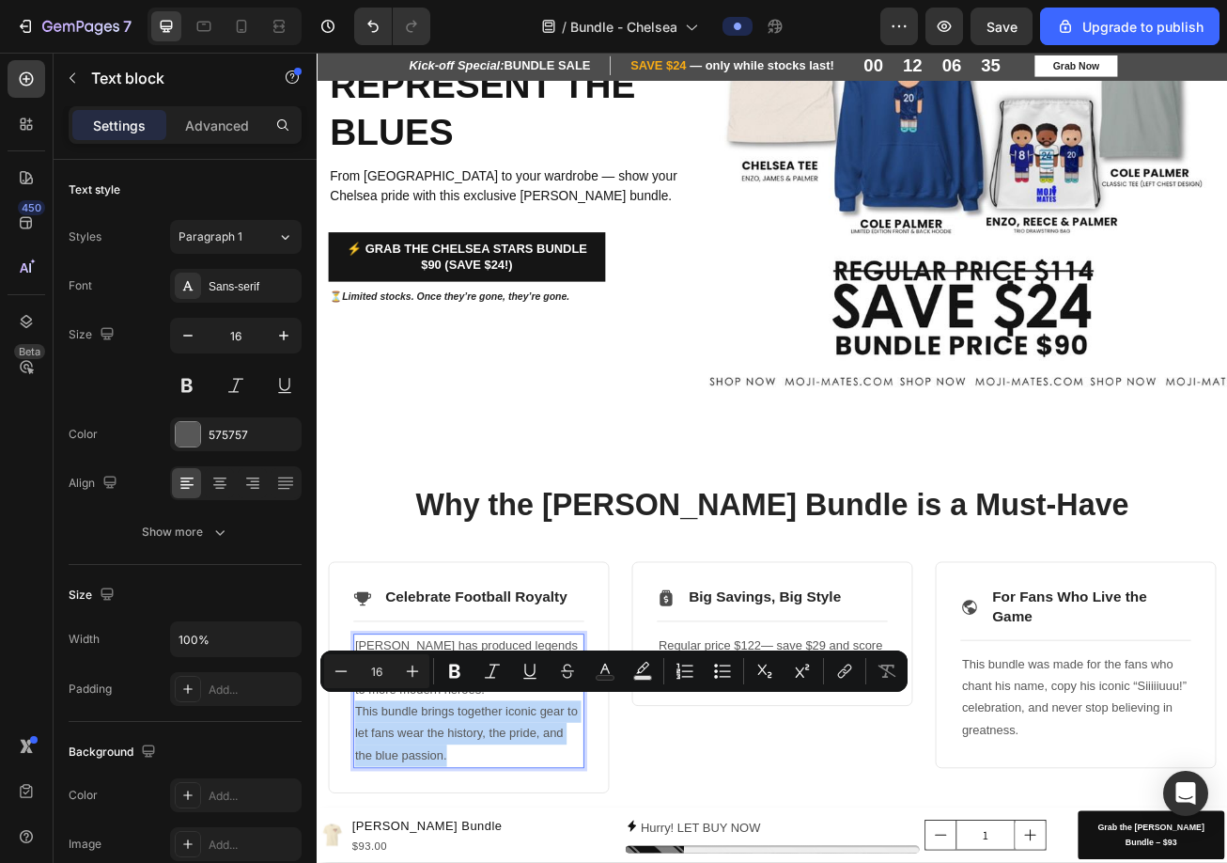
drag, startPoint x: 504, startPoint y: 902, endPoint x: 361, endPoint y: 868, distance: 146.8
click at [362, 862] on div "[PERSON_NAME] has produced legends — from Lampard and [PERSON_NAME] to more mod…" at bounding box center [505, 855] width 286 height 166
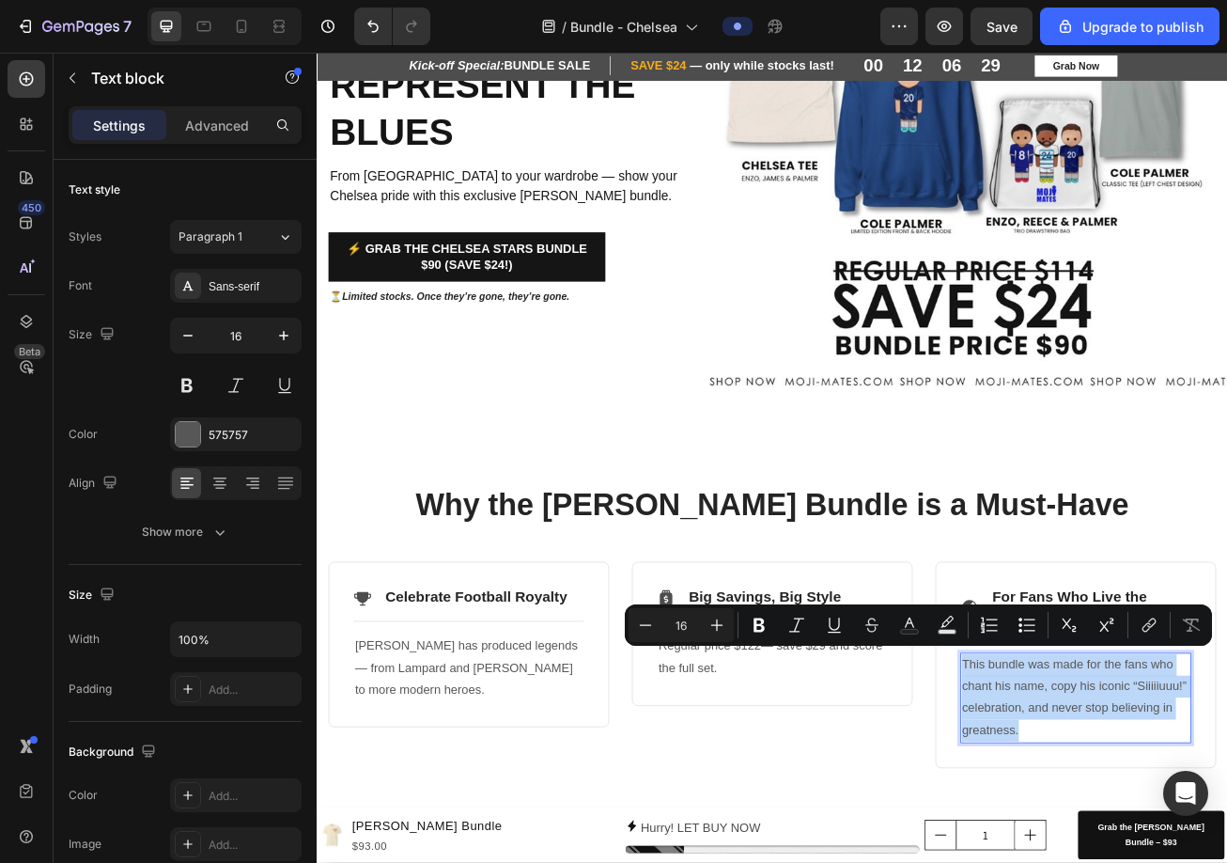
drag, startPoint x: 1246, startPoint y: 891, endPoint x: 1108, endPoint y: 803, distance: 163.4
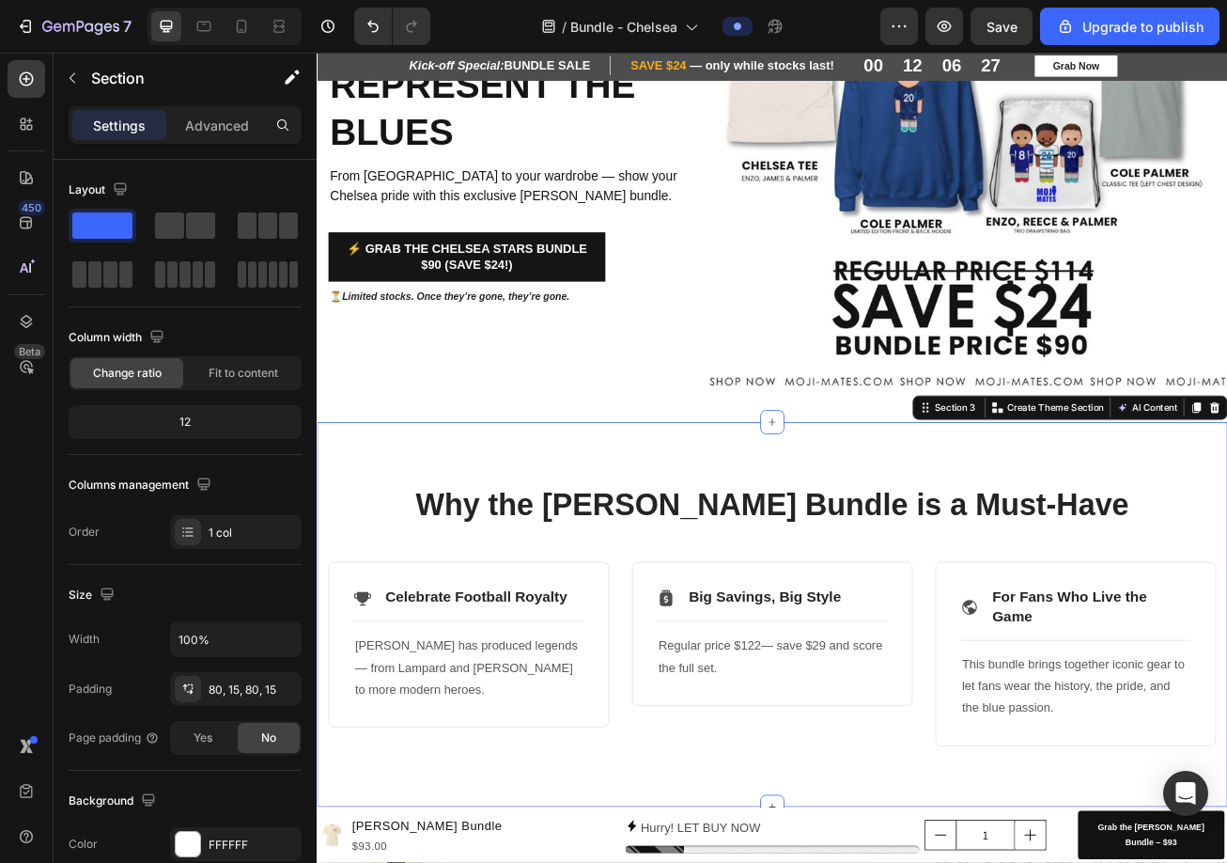
click at [899, 862] on div "Why the [PERSON_NAME] Bundle is a Must-Have Heading Row Icon Celebrate Football…" at bounding box center [880, 748] width 1127 height 476
